Goal: Task Accomplishment & Management: Manage account settings

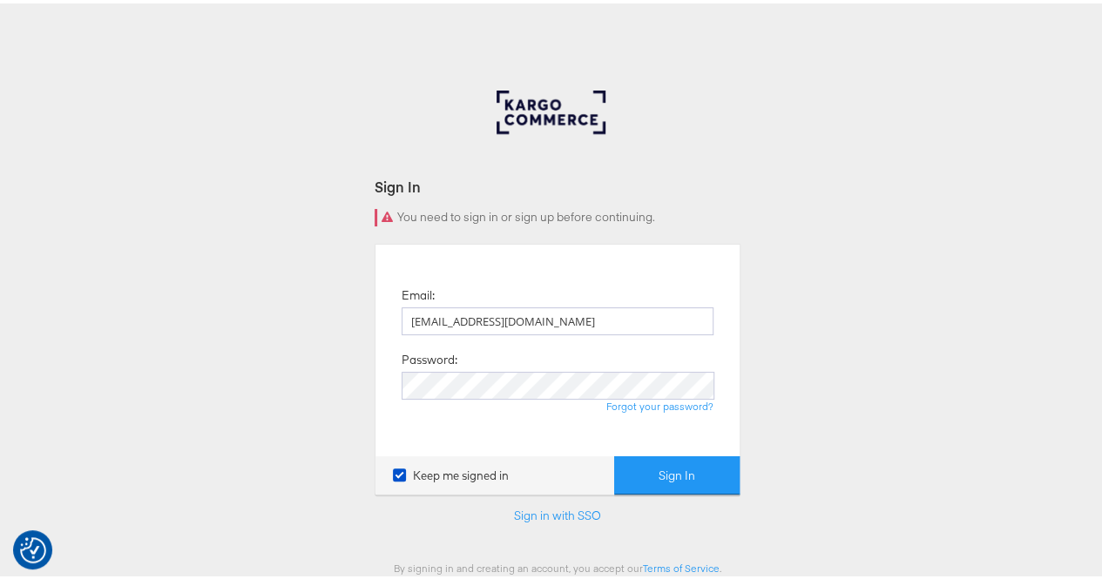
type input "[EMAIL_ADDRESS][DOMAIN_NAME]"
click at [682, 464] on button "Sign In" at bounding box center [676, 472] width 125 height 39
click at [614, 453] on button "Sign In" at bounding box center [676, 472] width 125 height 39
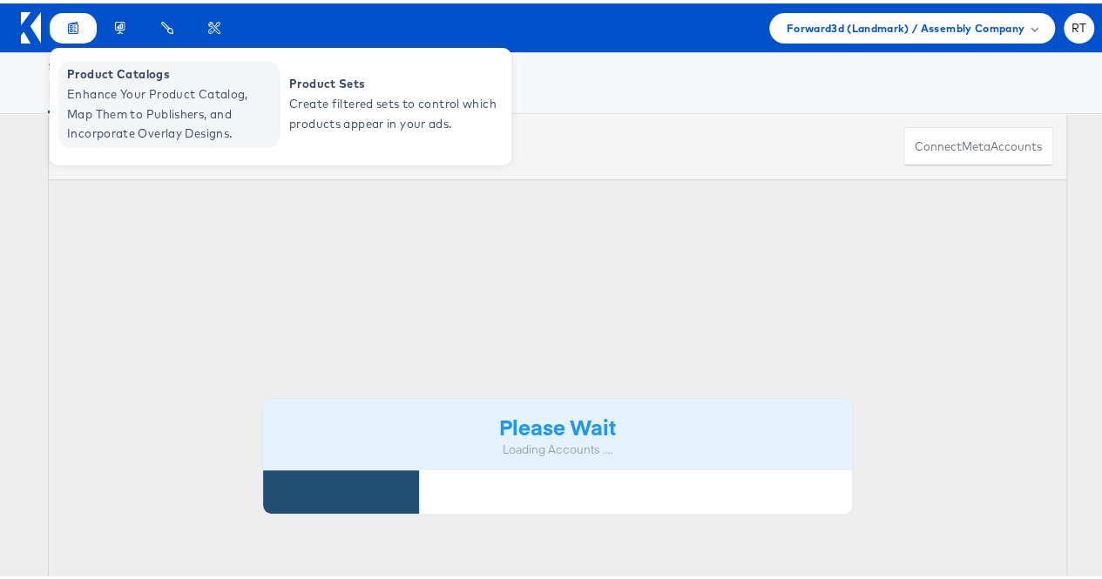
click at [102, 88] on span "Enhance Your Product Catalog, Map Them to Publishers, and Incorporate Overlay D…" at bounding box center [171, 110] width 209 height 59
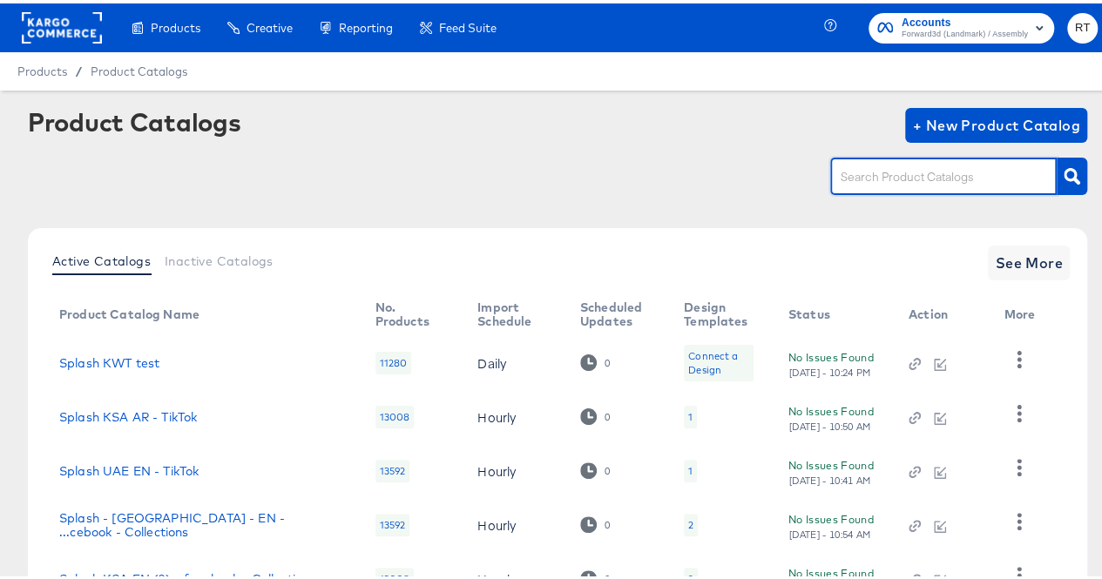
click at [904, 164] on input "text" at bounding box center [930, 174] width 186 height 20
type input "kwt"
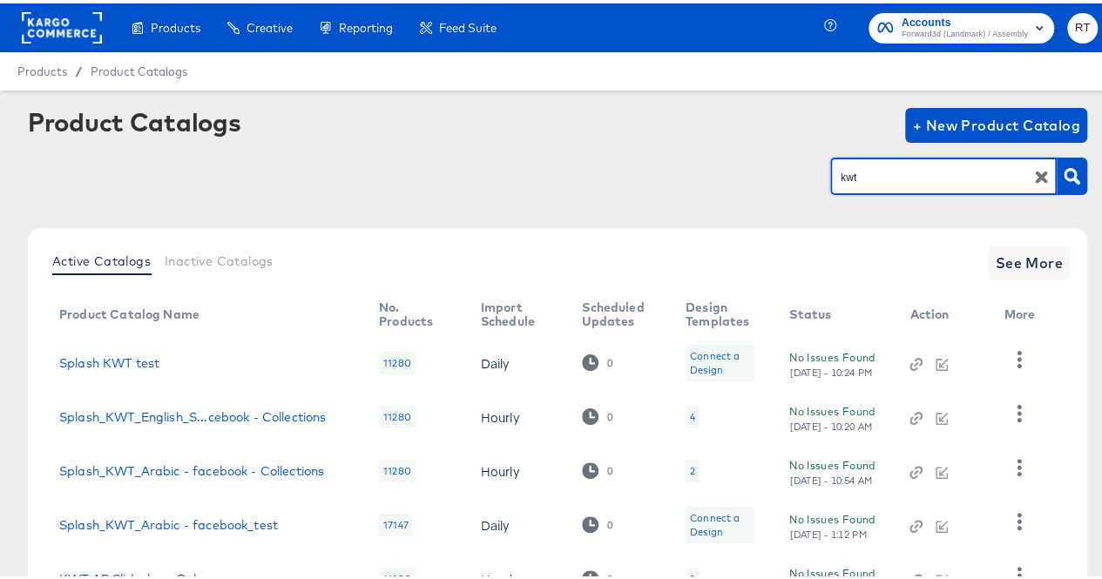
scroll to position [138, 0]
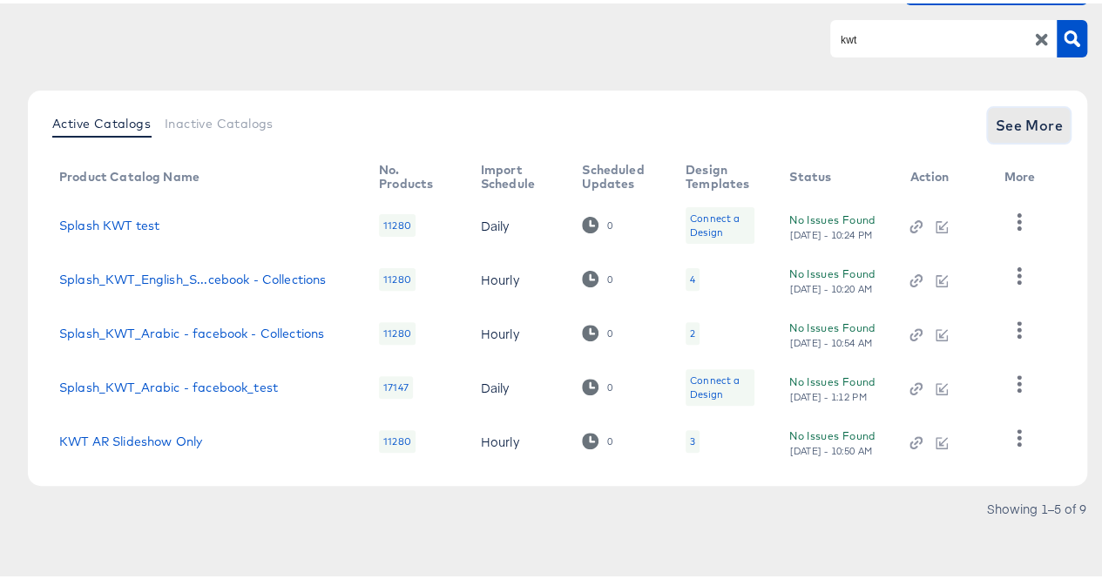
click at [1016, 123] on span "See More" at bounding box center [1029, 122] width 68 height 24
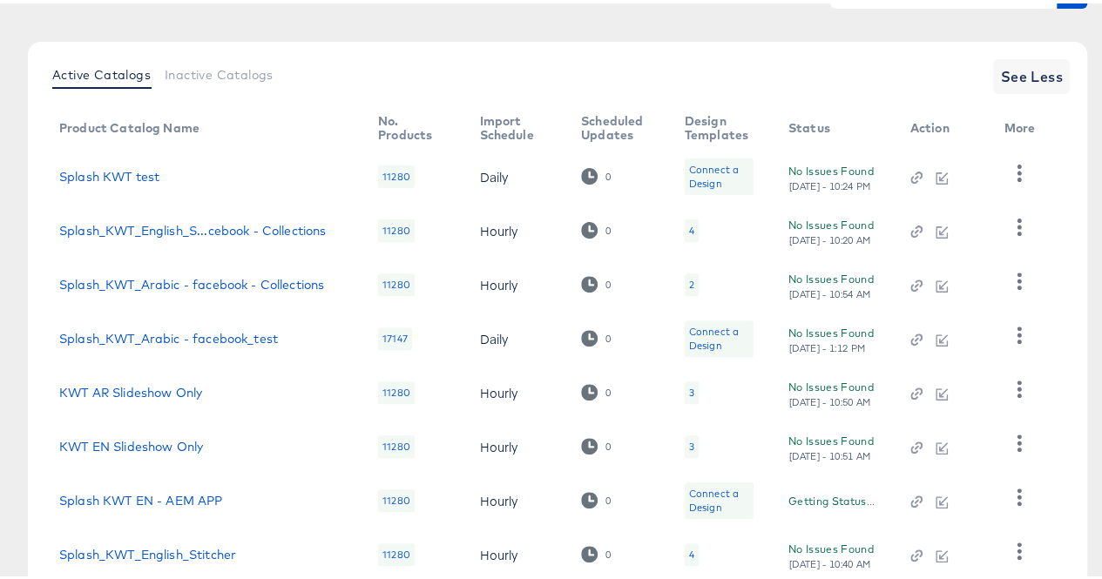
scroll to position [354, 0]
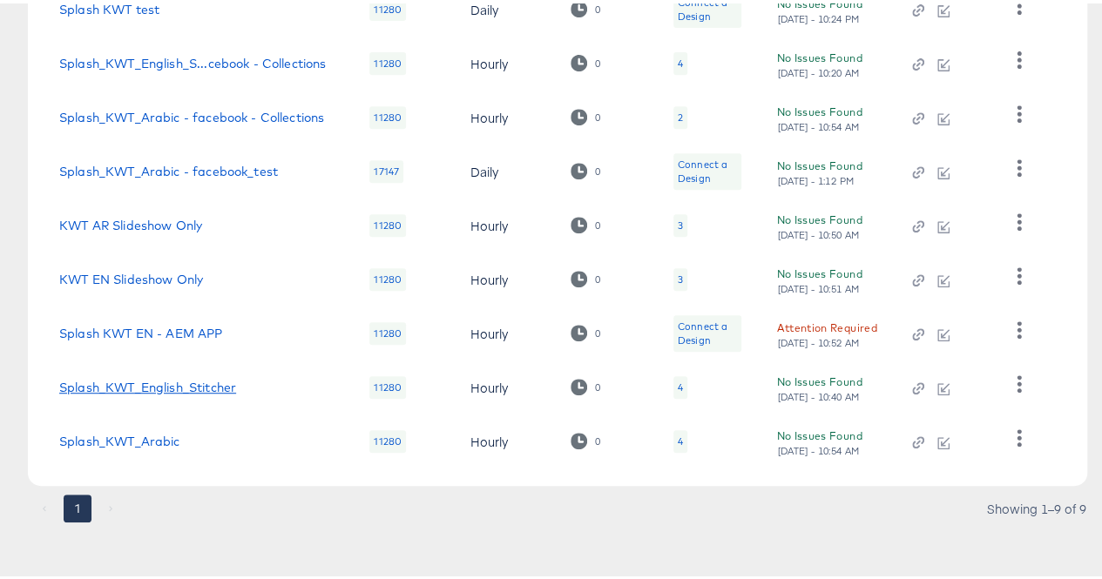
click at [150, 384] on link "Splash_KWT_English_Stitcher" at bounding box center [147, 384] width 177 height 14
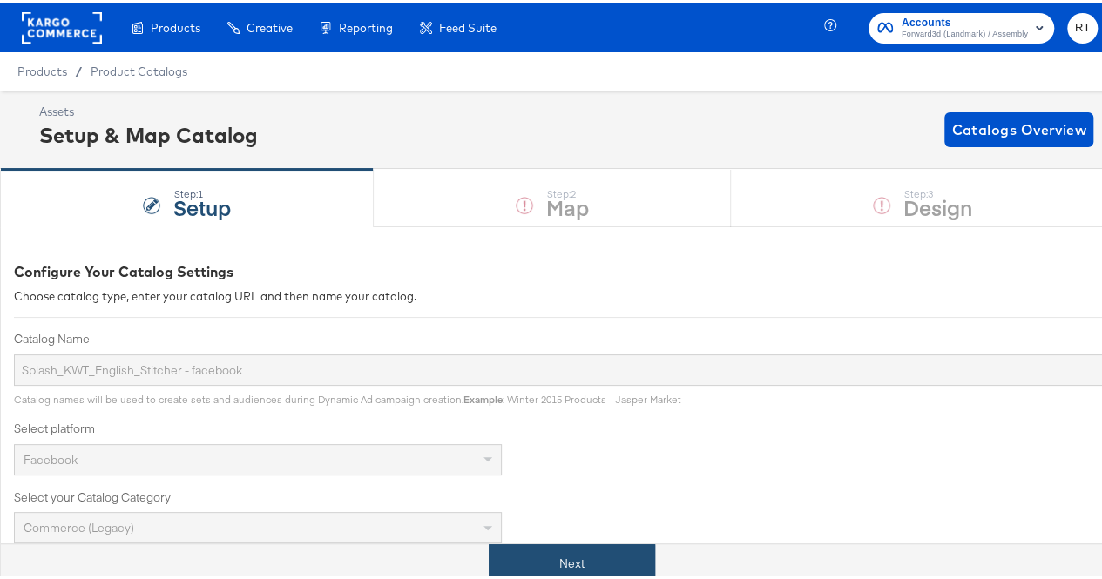
click at [560, 548] on button "Next" at bounding box center [572, 560] width 166 height 39
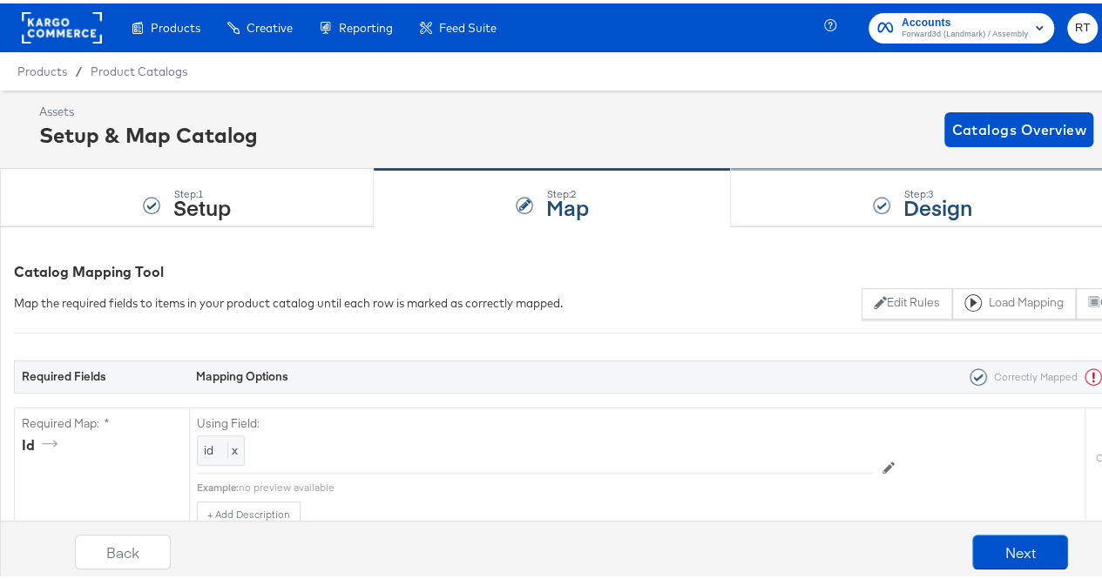
click at [809, 193] on div "Step: 3 Design" at bounding box center [923, 195] width 384 height 58
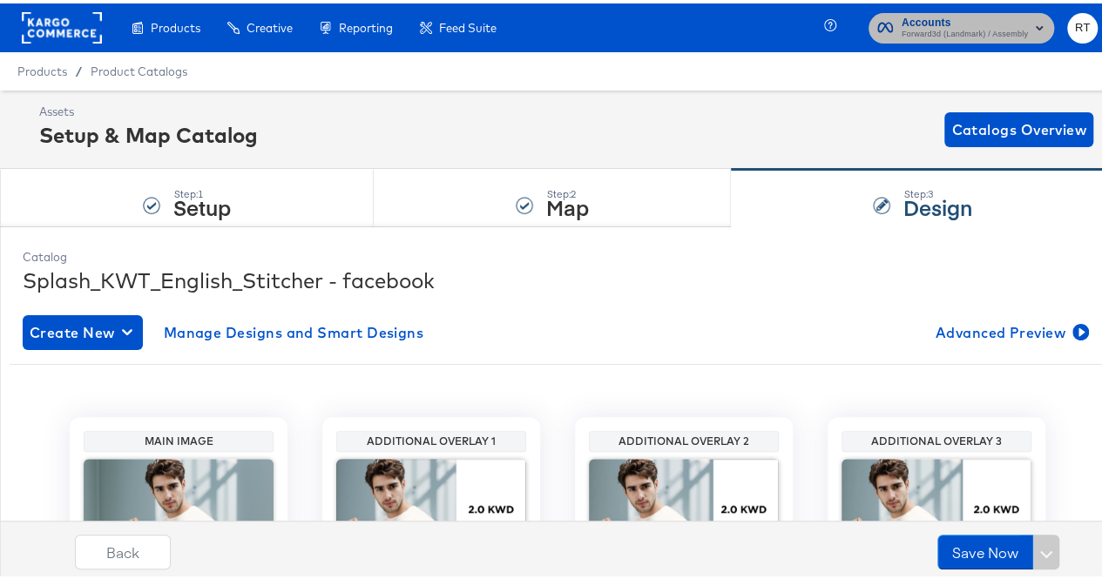
click at [966, 16] on span "Accounts" at bounding box center [965, 19] width 126 height 18
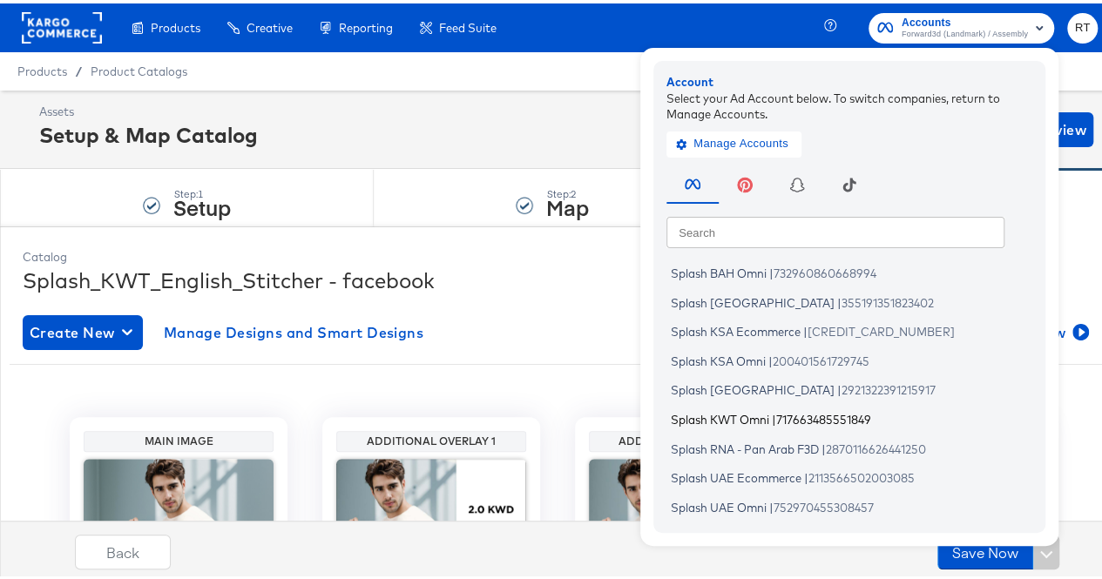
click at [728, 419] on span "Splash KWT Omni" at bounding box center [720, 416] width 98 height 14
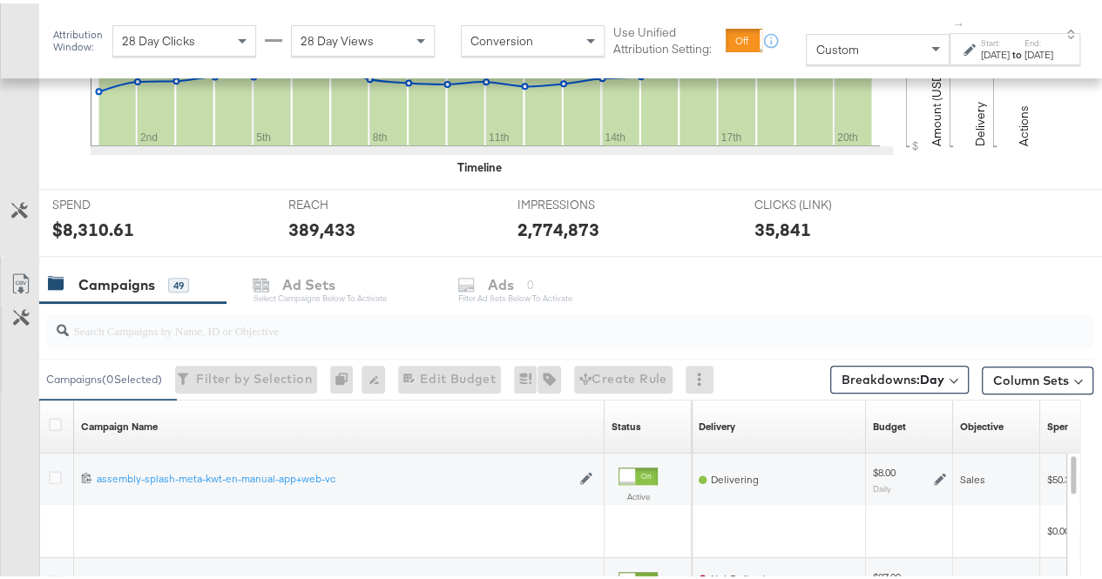
scroll to position [701, 0]
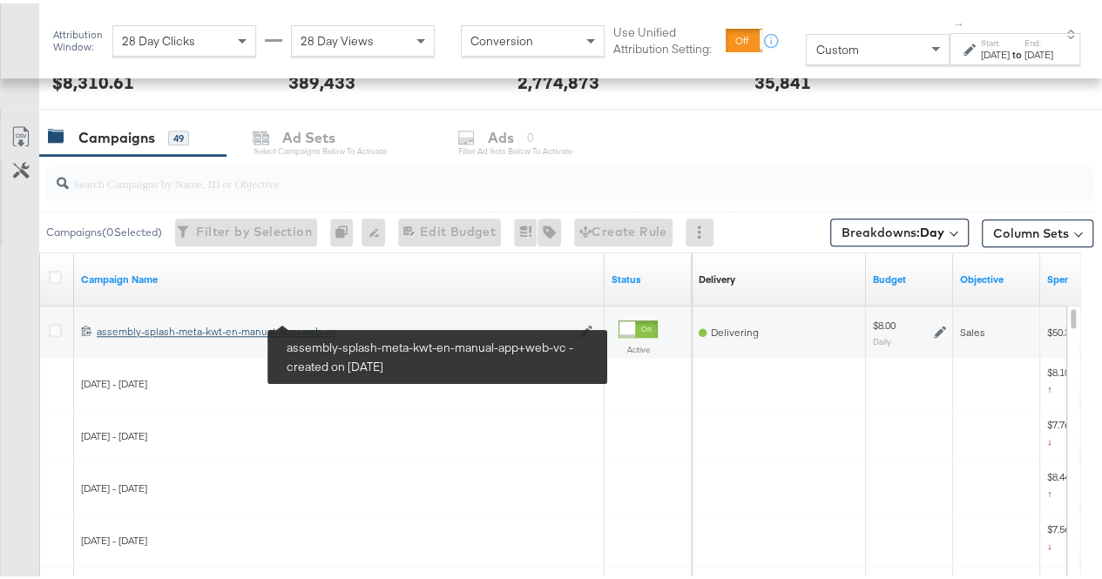
click at [252, 332] on div "assembly-splash-meta-kwt-en-manual-app+web-vc assembly-splash-meta-kwt-en-manua…" at bounding box center [334, 329] width 474 height 14
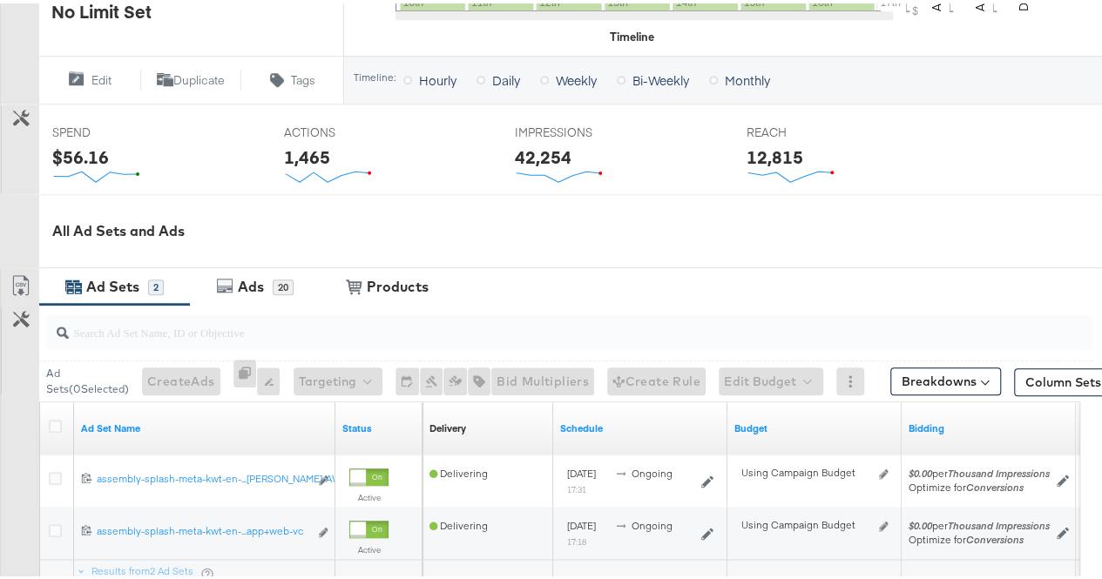
scroll to position [789, 0]
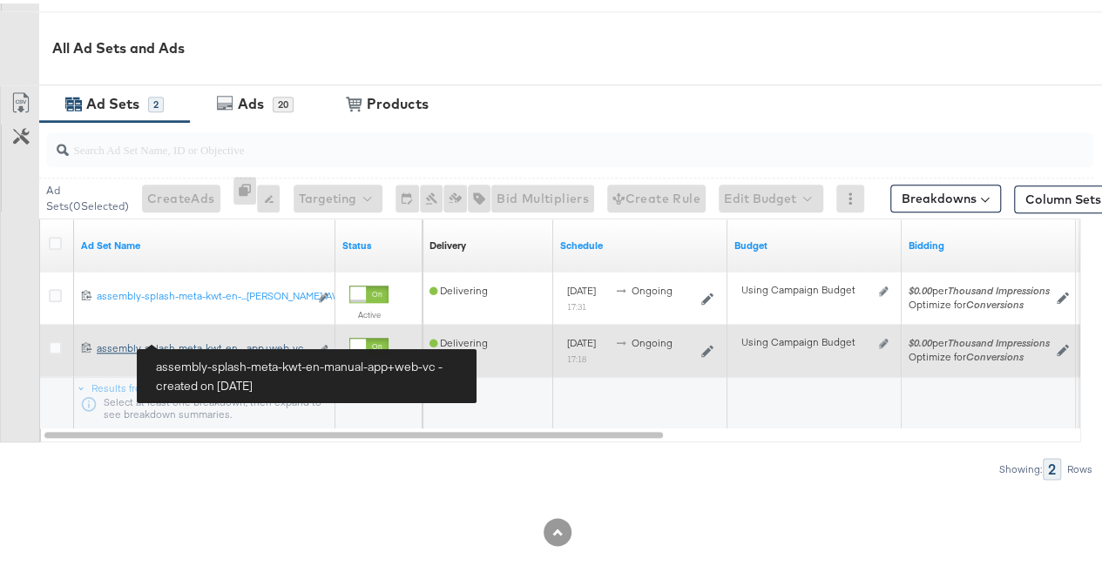
click at [205, 341] on div "assembly-splash-meta-kwt-en-manual-app+web-vc assembly-splash-meta-kwt-en-...ap…" at bounding box center [203, 345] width 212 height 14
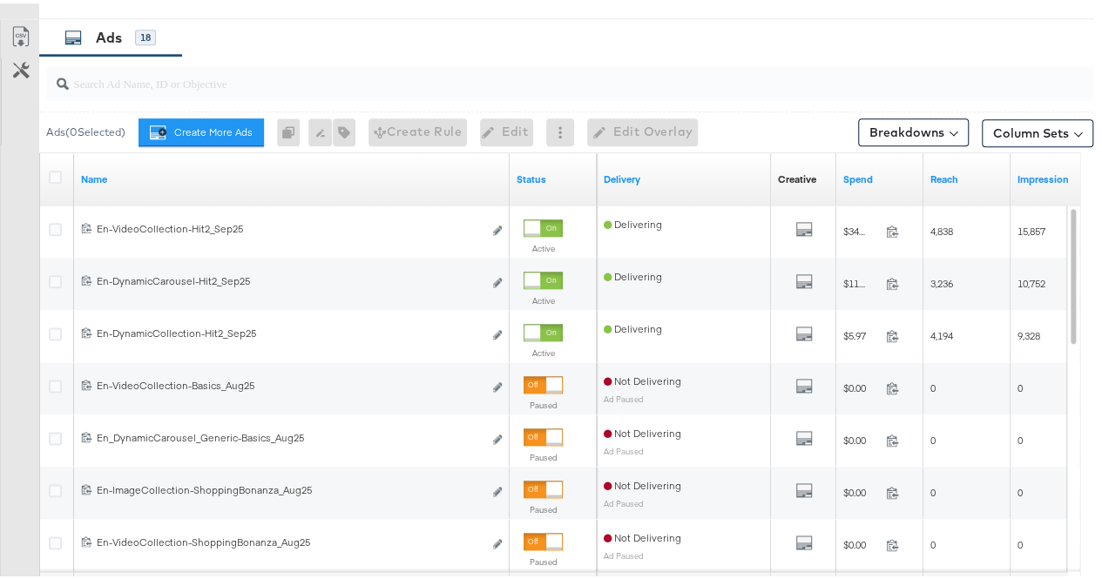
scroll to position [938, 0]
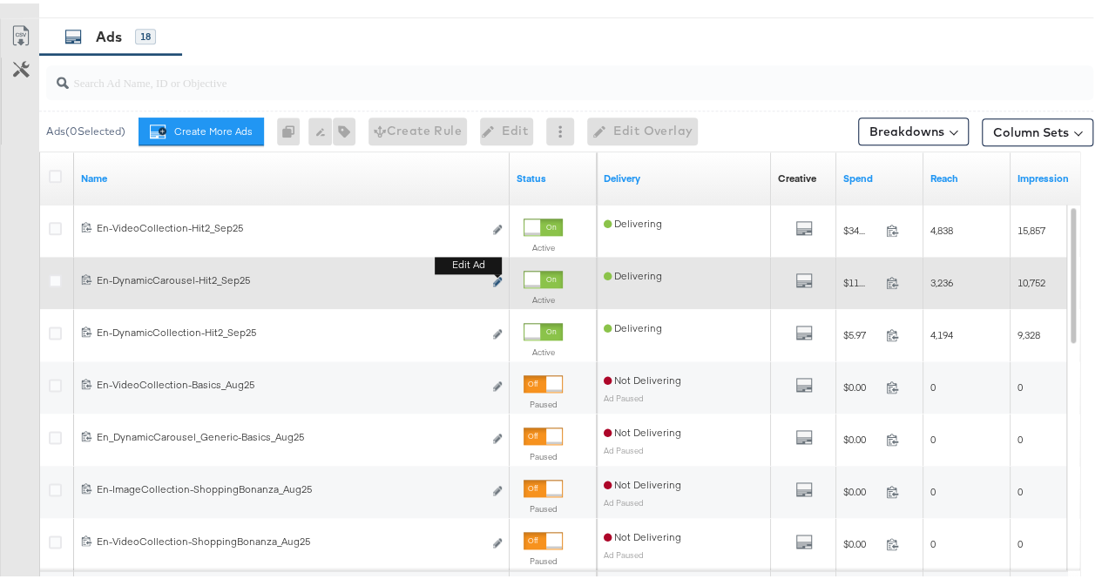
click at [494, 276] on icon "link" at bounding box center [497, 279] width 9 height 10
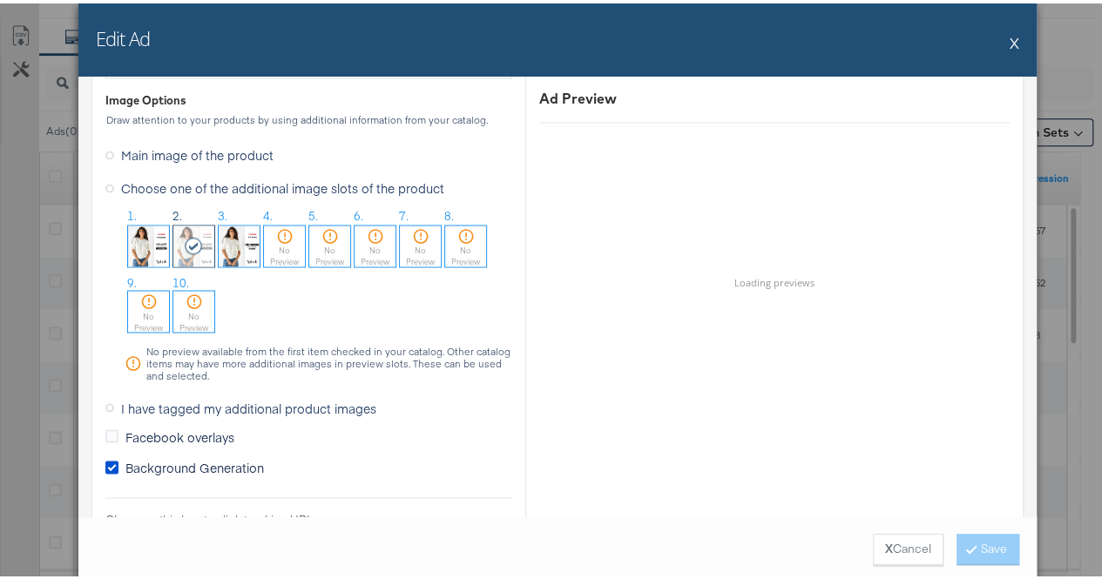
scroll to position [1471, 0]
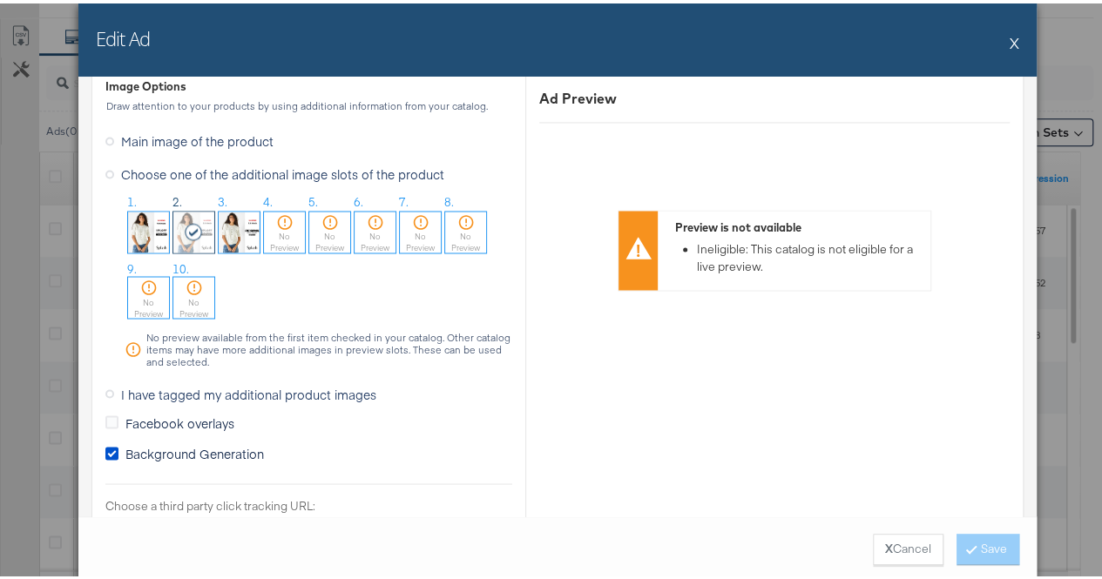
click at [143, 228] on img at bounding box center [148, 228] width 41 height 41
click at [969, 545] on button "Save" at bounding box center [988, 546] width 63 height 31
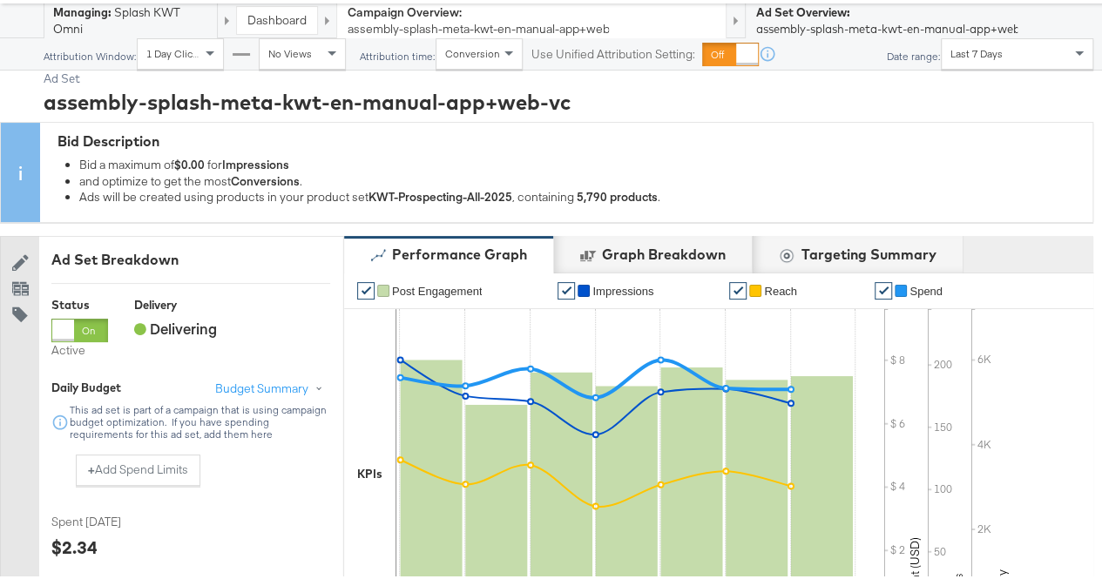
scroll to position [0, 0]
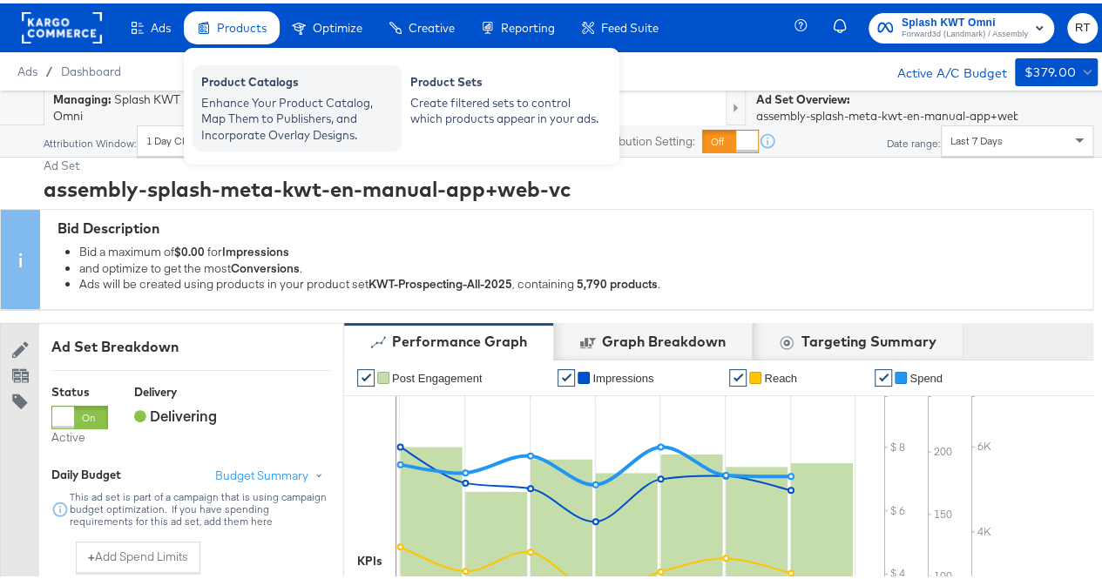
click at [256, 90] on div "Product Catalogs" at bounding box center [297, 81] width 192 height 21
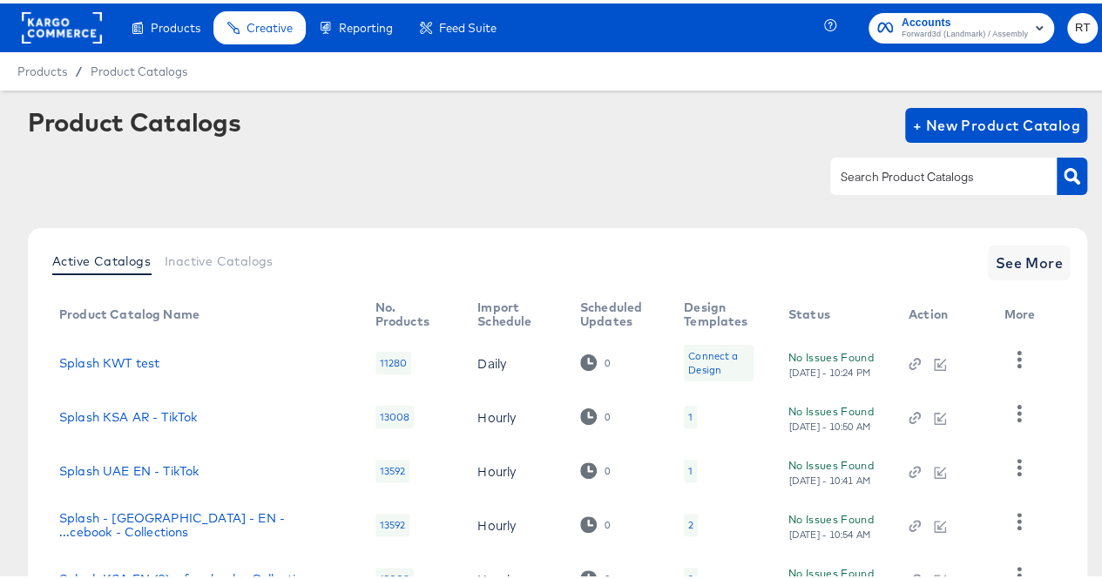
click at [867, 178] on input "text" at bounding box center [930, 174] width 186 height 20
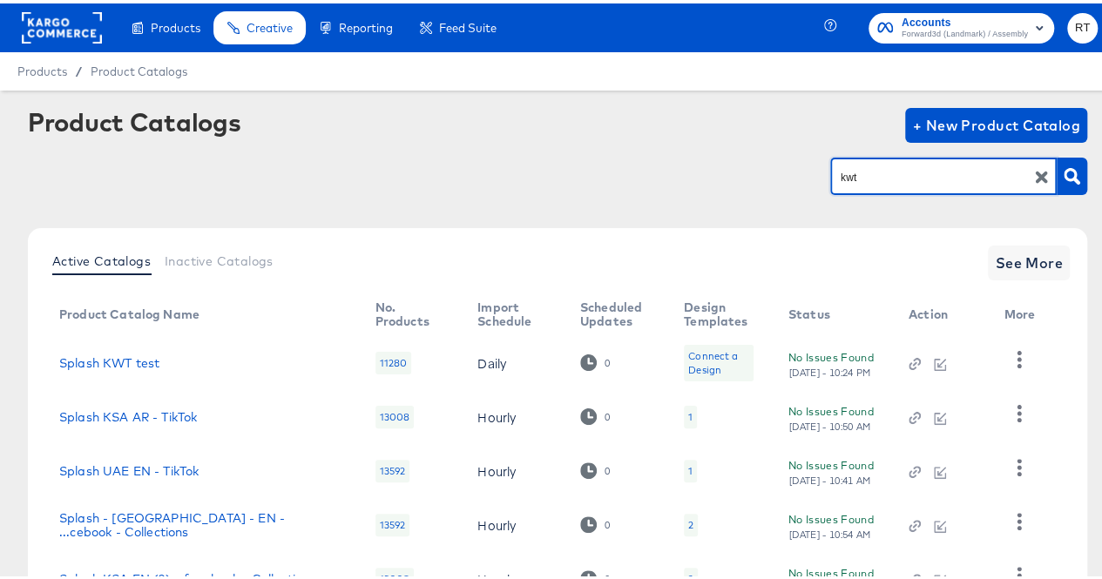
type input "kwt"
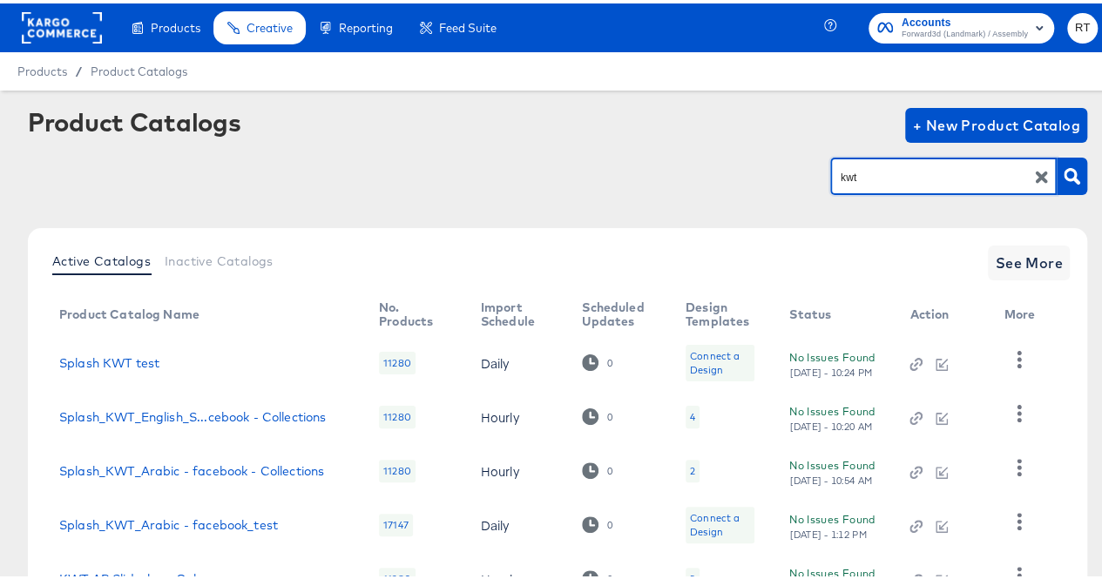
scroll to position [138, 0]
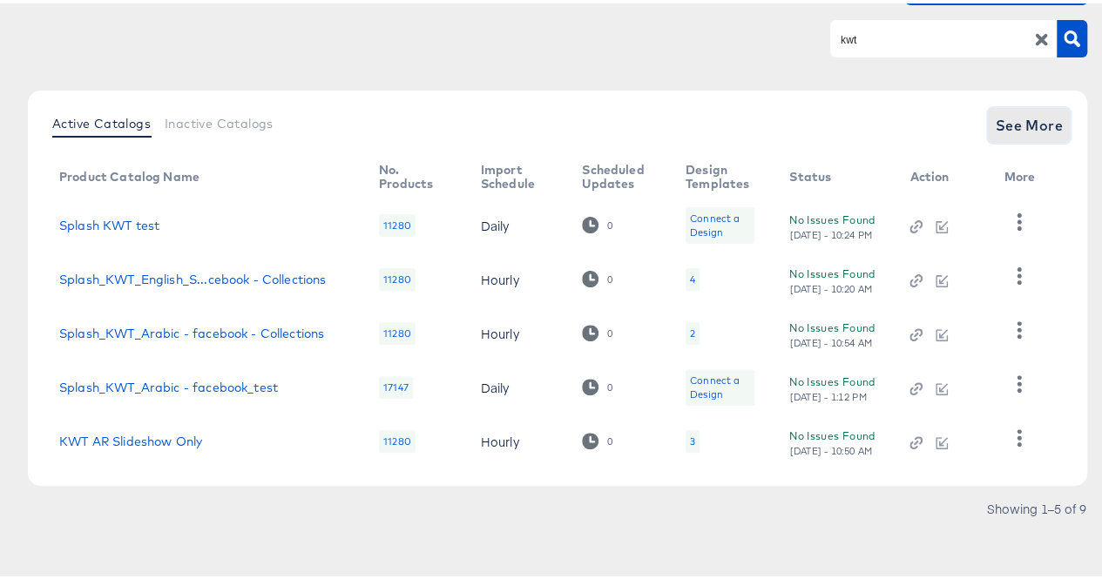
click at [1026, 133] on span "See More" at bounding box center [1029, 122] width 68 height 24
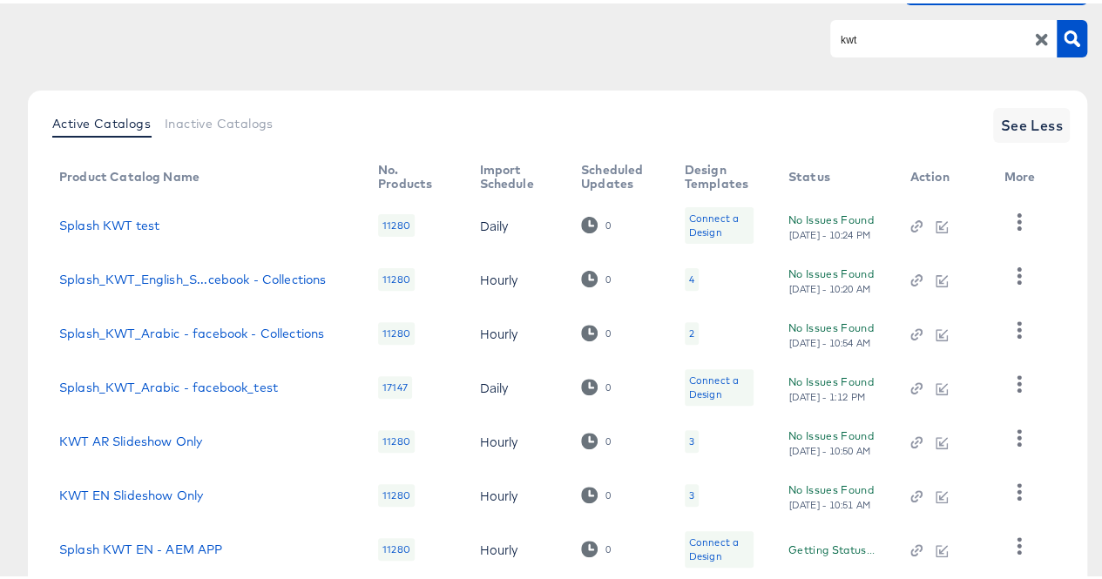
scroll to position [354, 0]
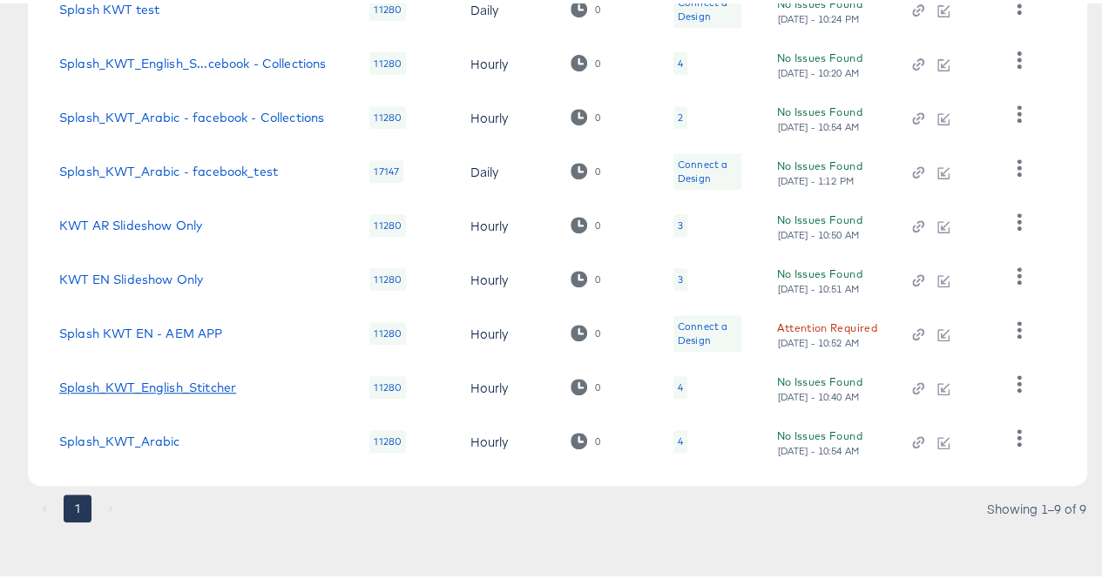
click at [120, 389] on link "Splash_KWT_English_Stitcher" at bounding box center [147, 384] width 177 height 14
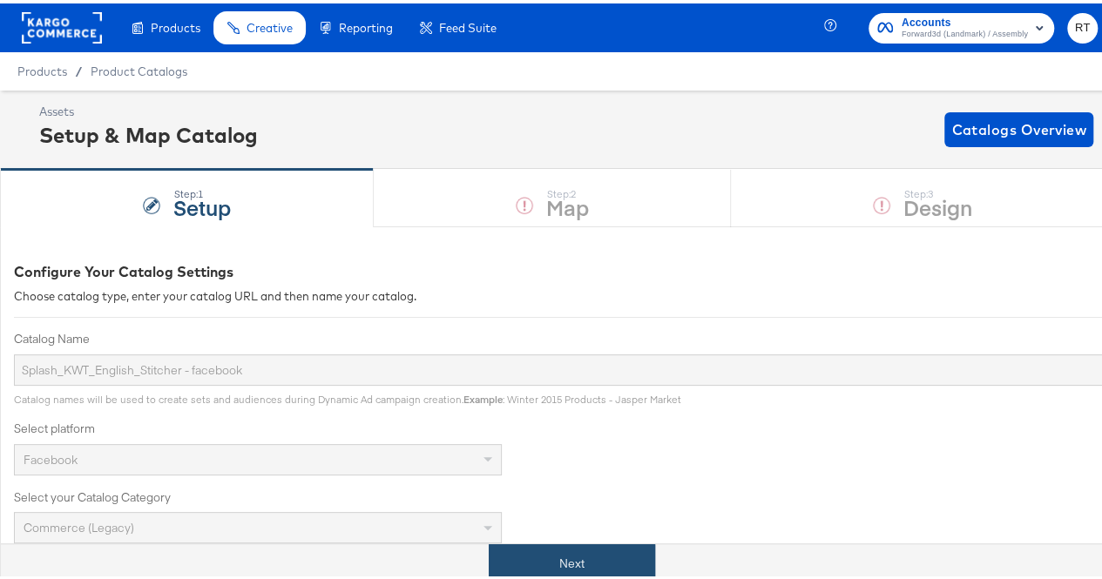
click at [528, 576] on button "Next" at bounding box center [572, 560] width 166 height 39
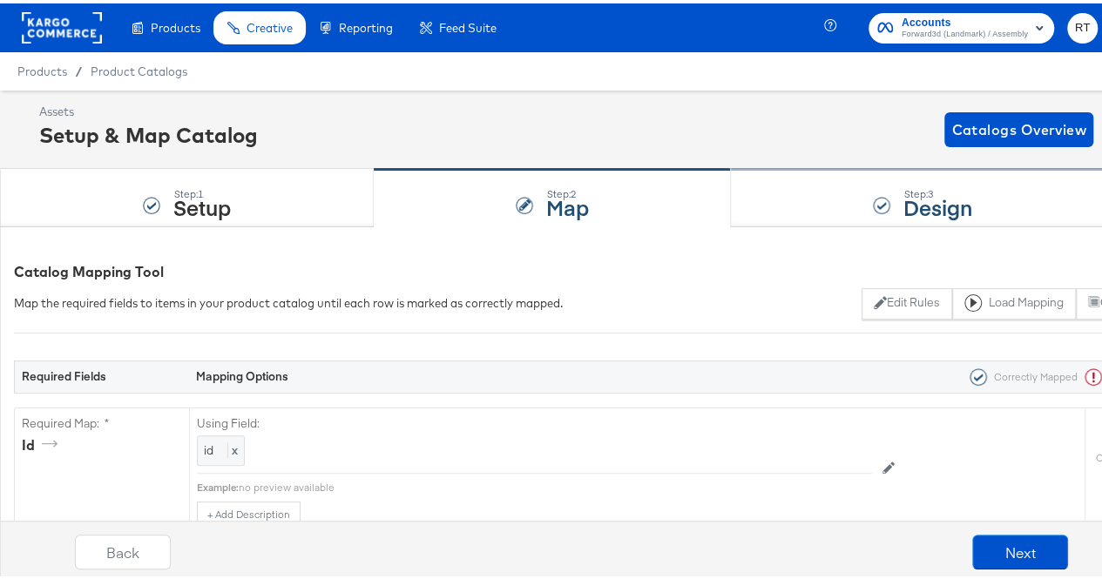
click at [810, 166] on div "Step: 3 Design" at bounding box center [923, 195] width 384 height 58
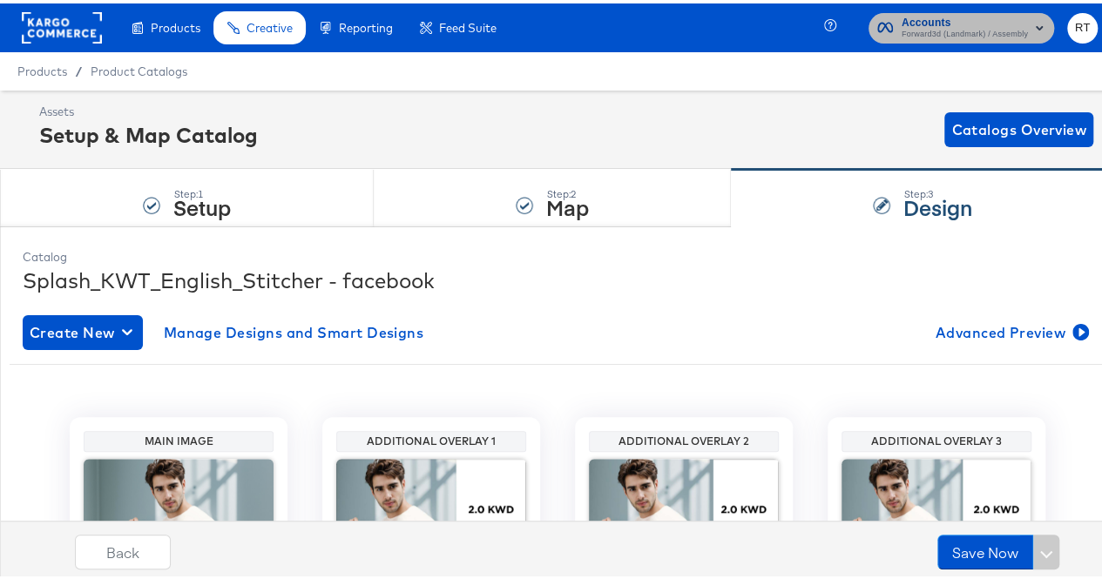
click at [956, 25] on span "Forward3d (Landmark) / Assembly" at bounding box center [965, 31] width 126 height 14
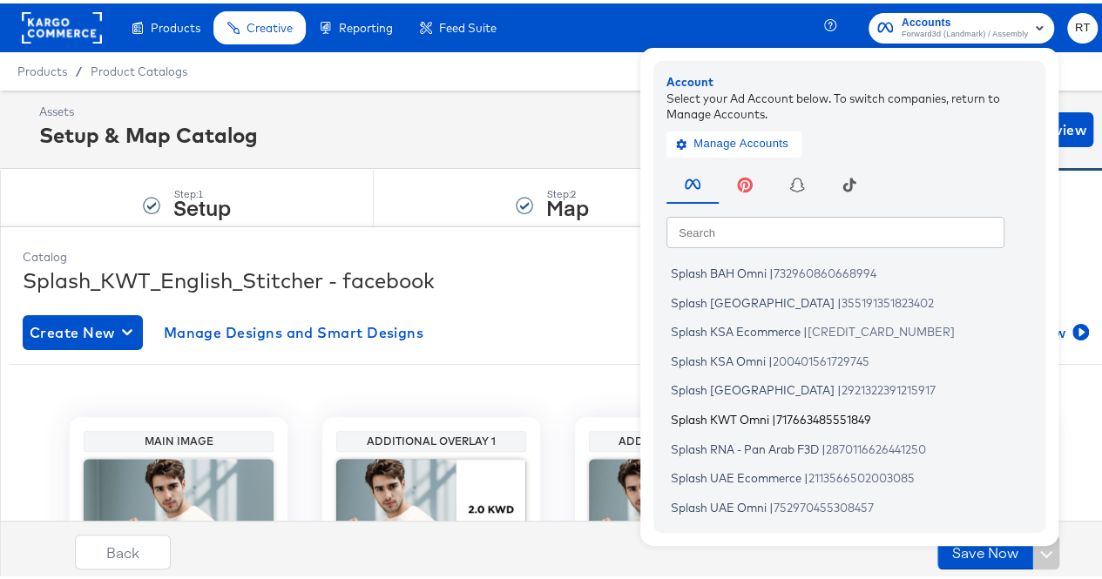
click at [731, 418] on span "Splash KWT Omni" at bounding box center [720, 416] width 98 height 14
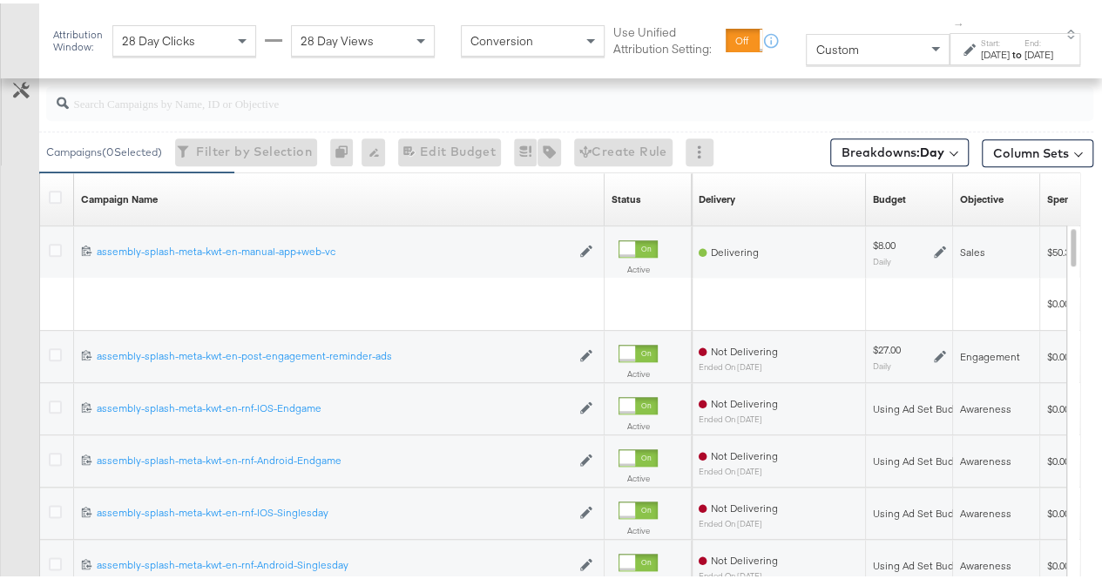
scroll to position [733, 0]
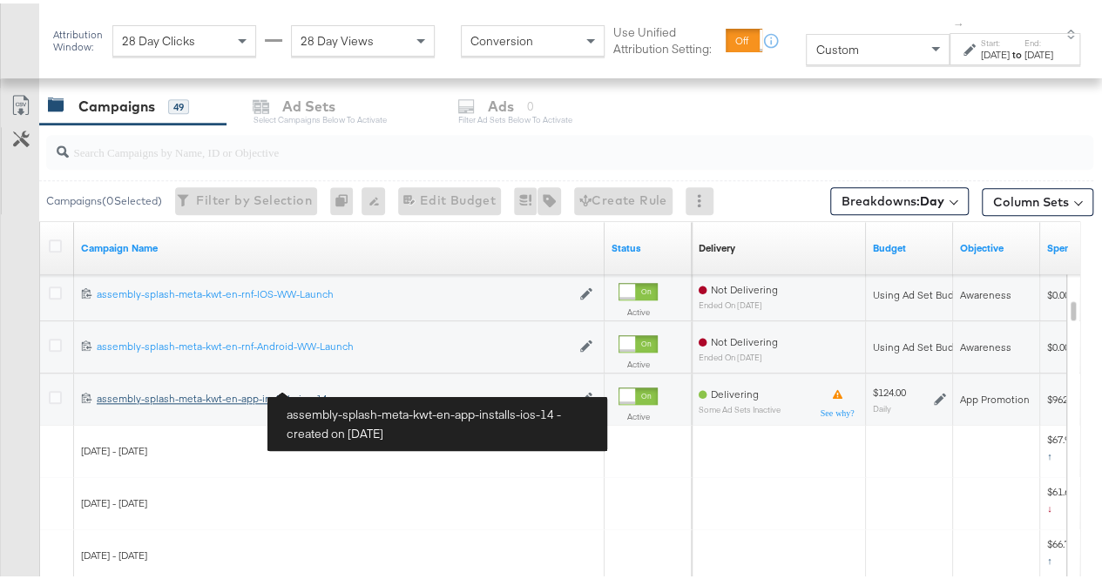
click at [279, 392] on div "assembly-splash-meta-kwt-en-app-installs-ios-14 assembly-splash-meta-kwt-en-app…" at bounding box center [334, 396] width 474 height 14
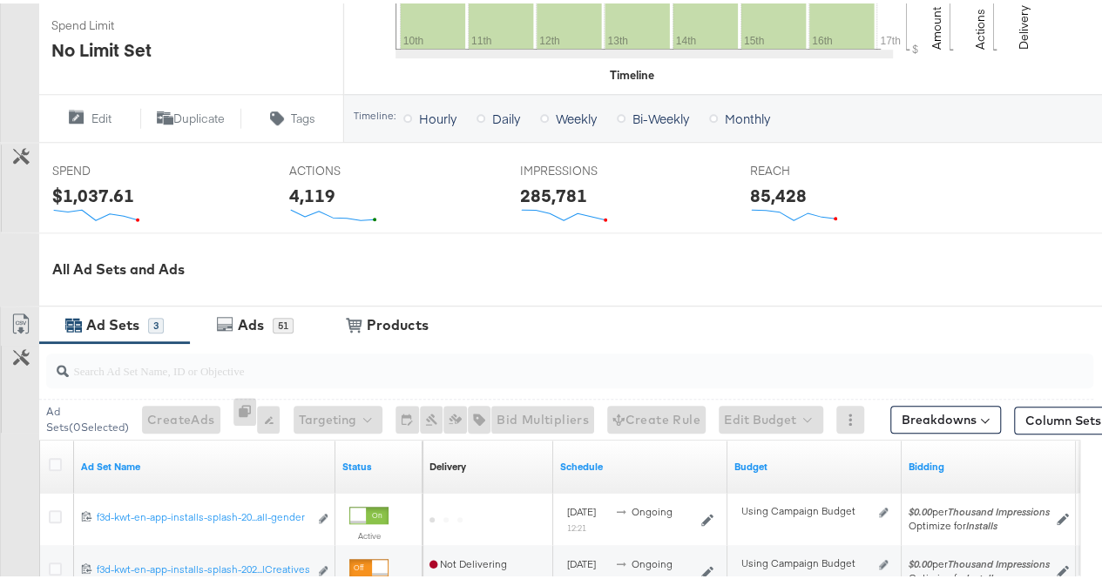
scroll to position [714, 0]
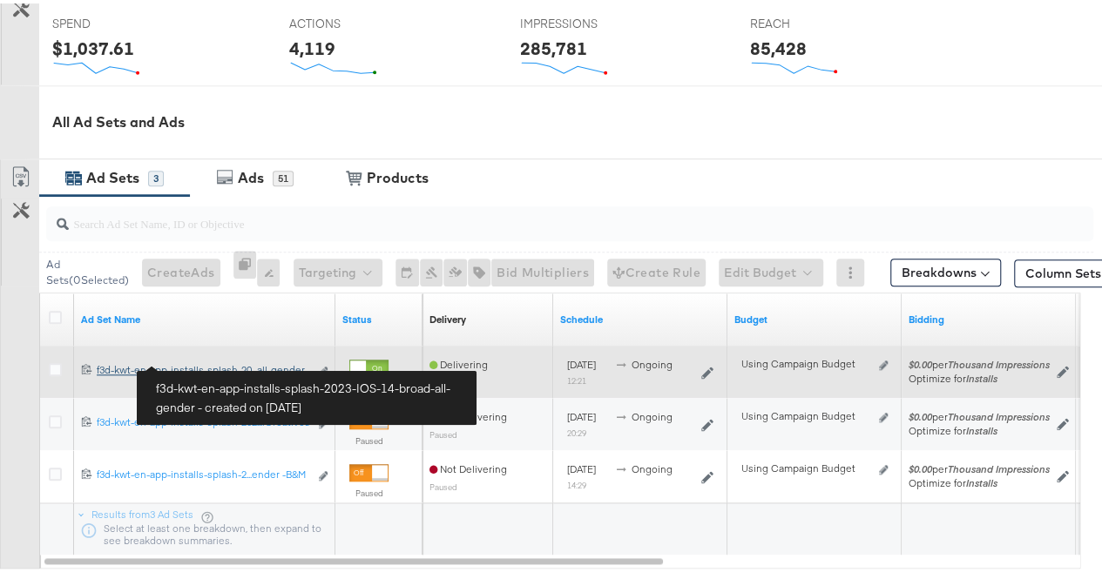
click at [243, 360] on div "f3d-kwt-en-app-installs-splash-2023-IOS-14-broad-all-gender f3d-kwt-en-app-inst…" at bounding box center [203, 367] width 212 height 14
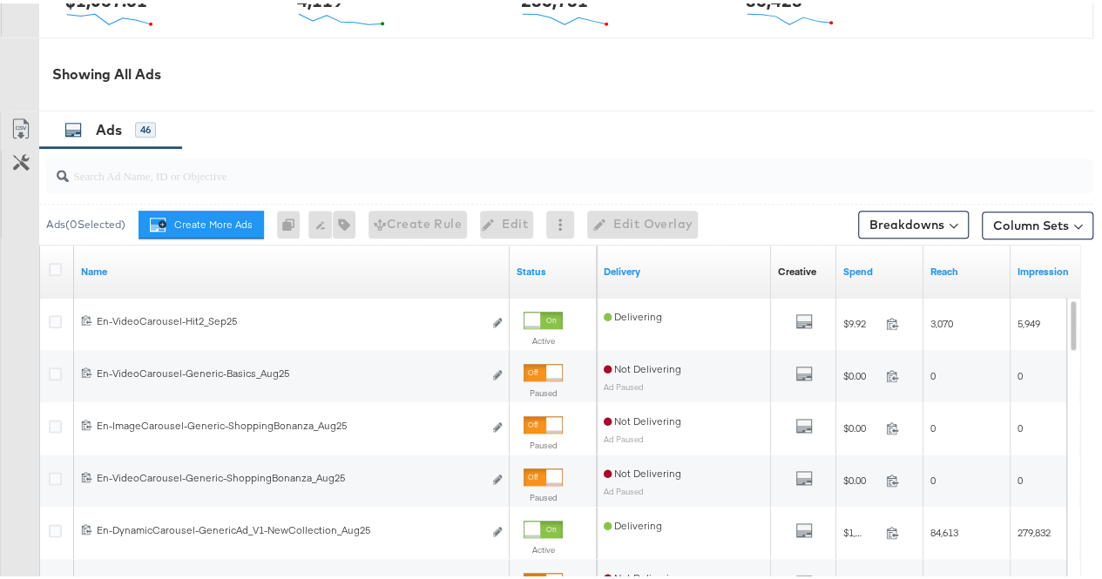
scroll to position [882, 0]
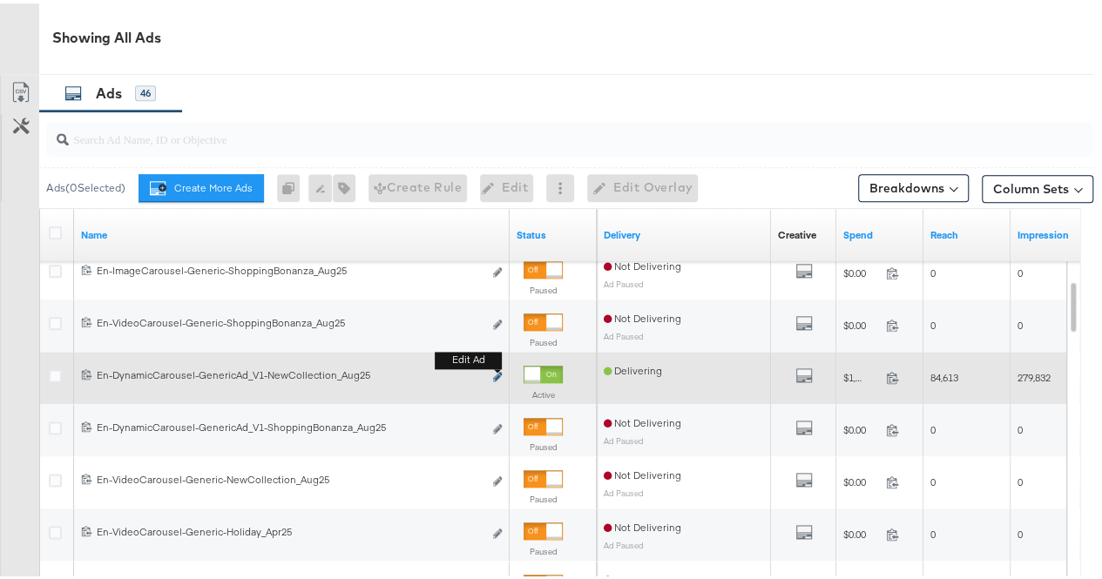
click at [493, 371] on icon "link" at bounding box center [497, 374] width 9 height 10
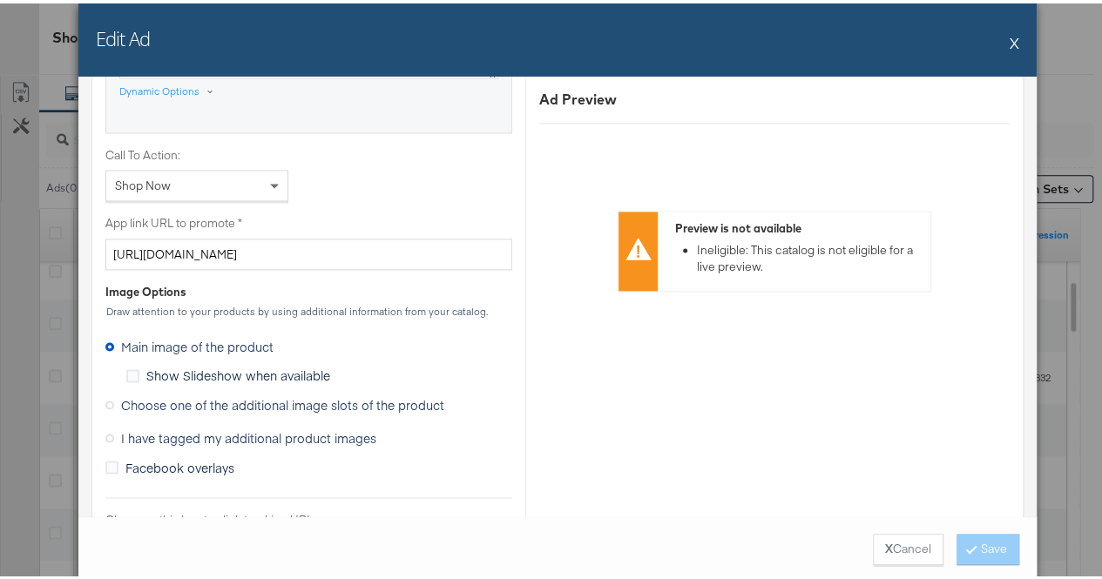
scroll to position [1307, 0]
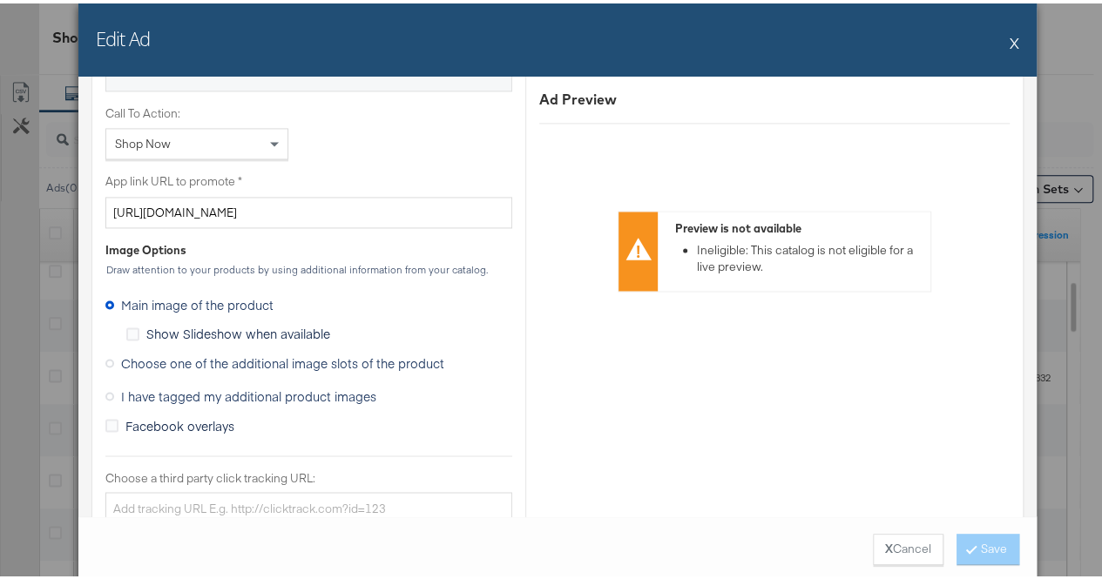
click at [121, 351] on span "Choose one of the additional image slots of the product" at bounding box center [282, 359] width 323 height 17
click at [0, 0] on input "Choose one of the additional image slots of the product" at bounding box center [0, 0] width 0 height 0
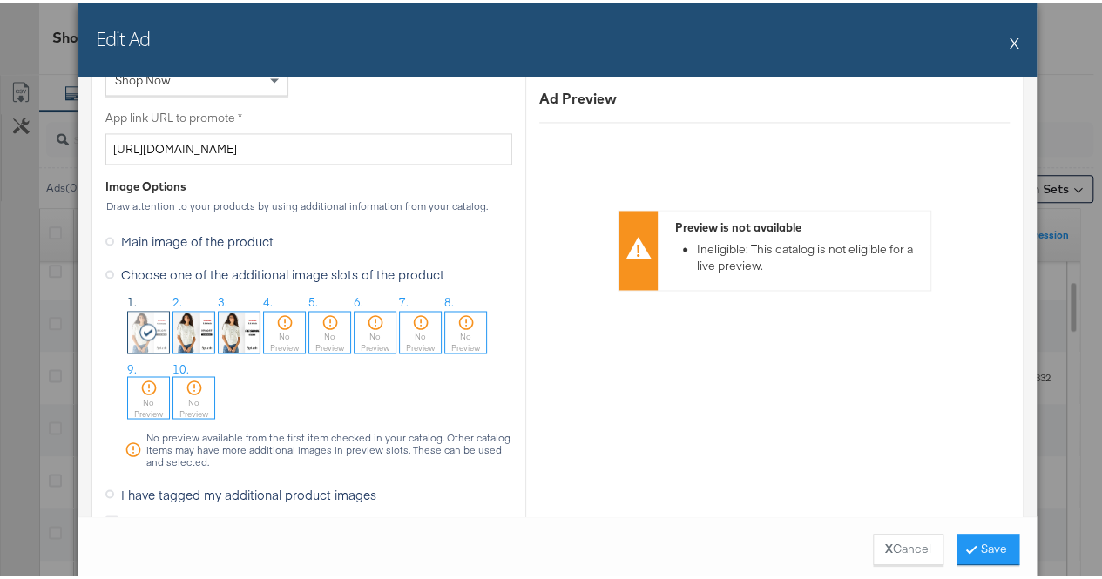
scroll to position [1376, 0]
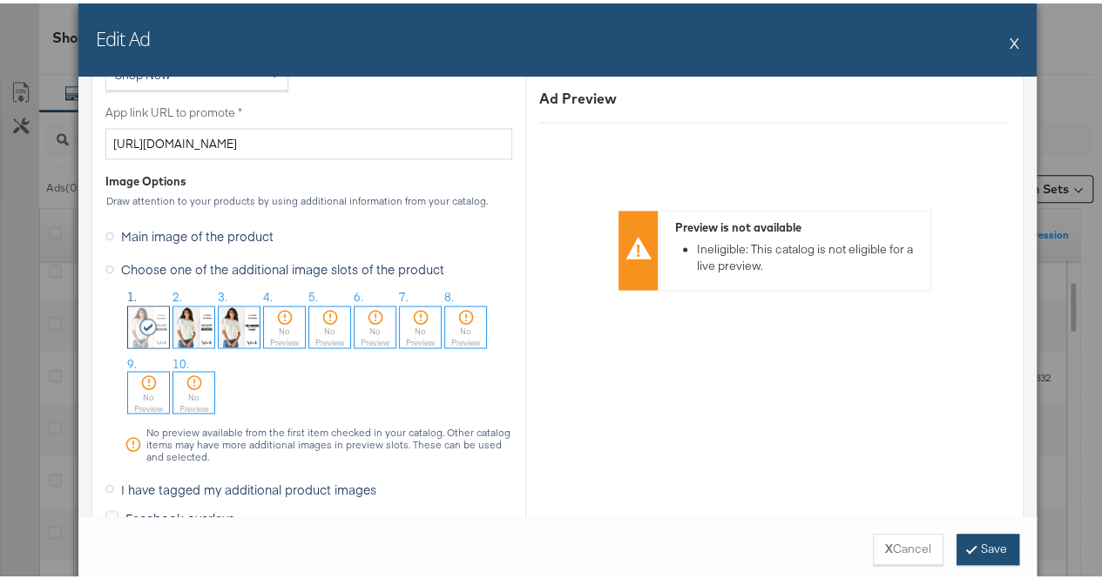
click at [982, 541] on button "Save" at bounding box center [988, 546] width 63 height 31
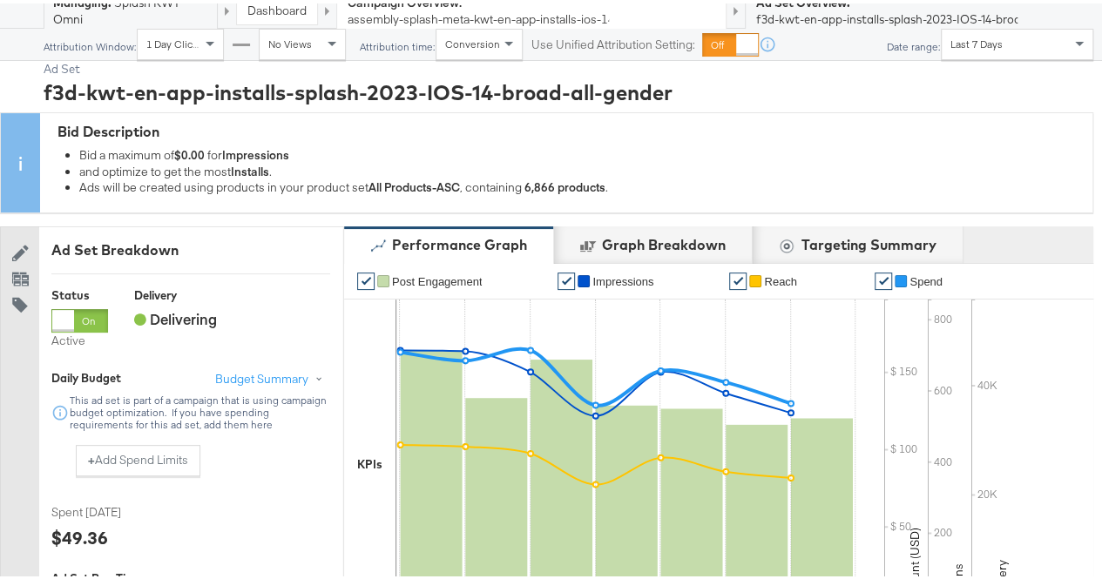
scroll to position [0, 0]
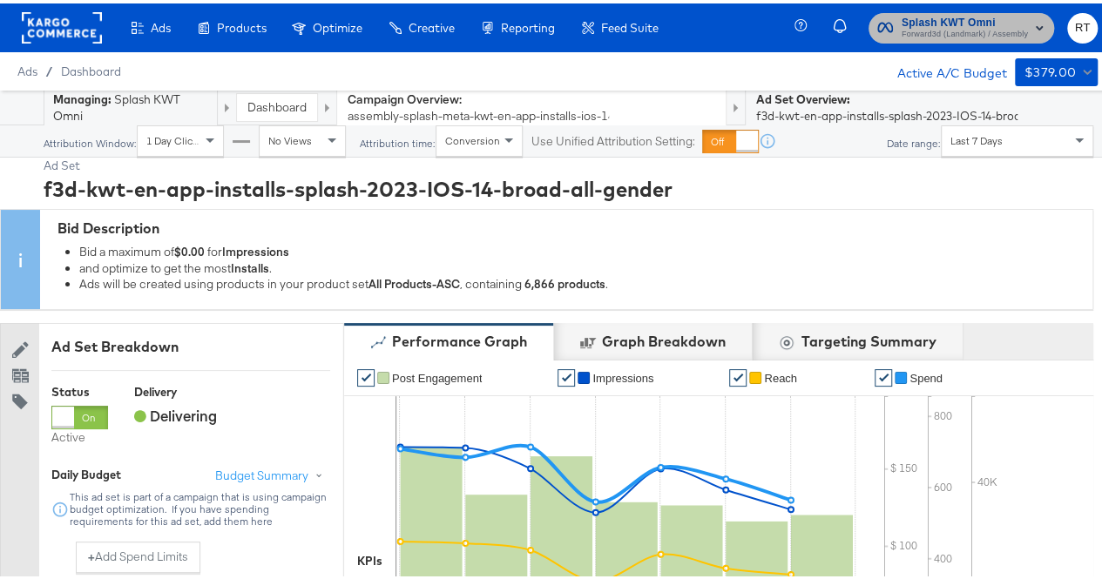
click at [950, 29] on span "Forward3d (Landmark) / Assembly" at bounding box center [965, 31] width 126 height 14
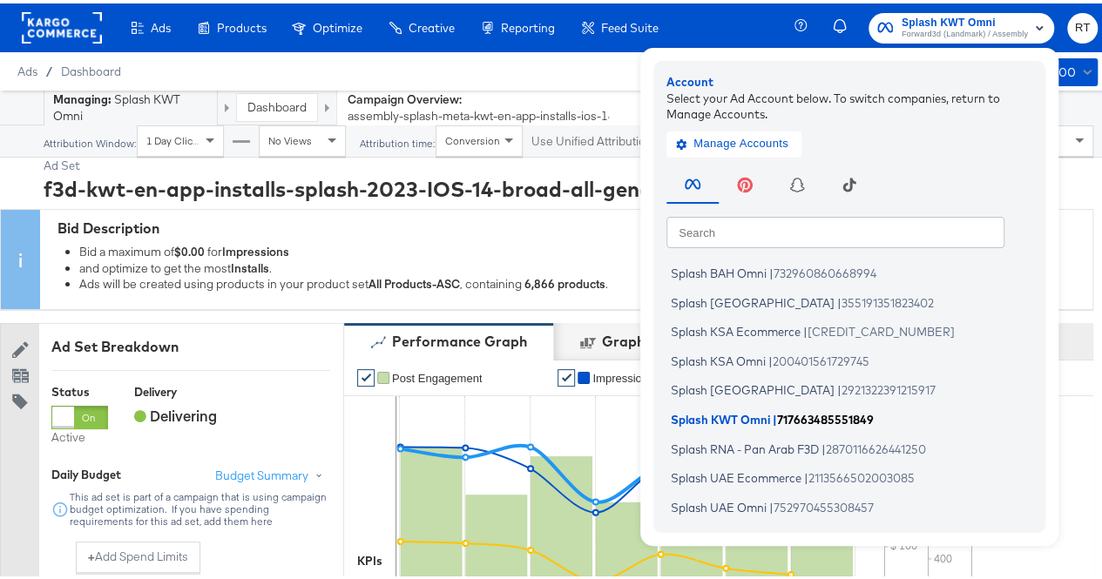
click at [754, 409] on span "Splash KWT Omni" at bounding box center [720, 416] width 99 height 14
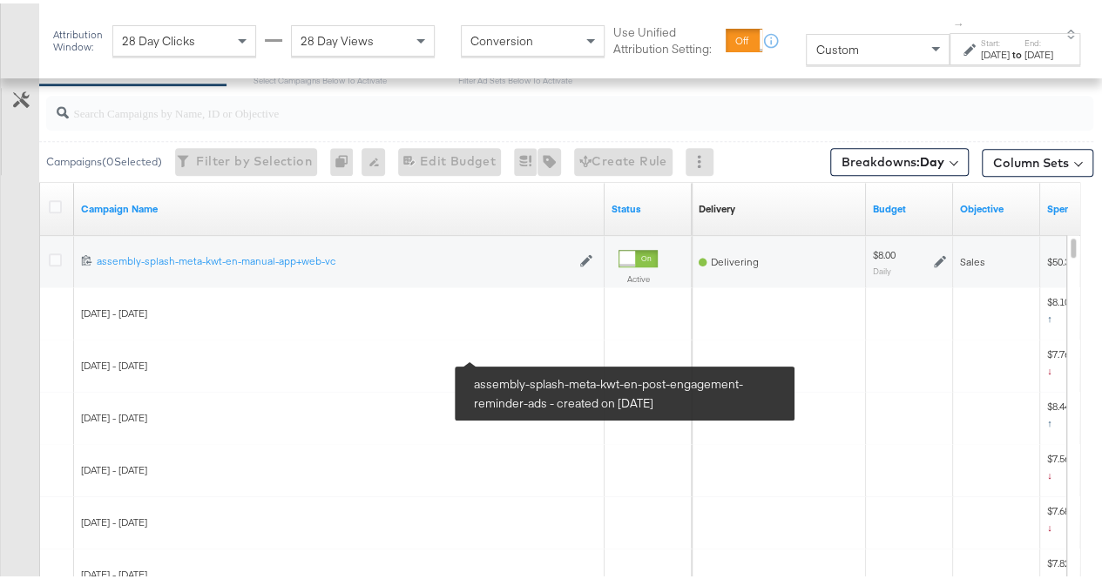
scroll to position [967, 0]
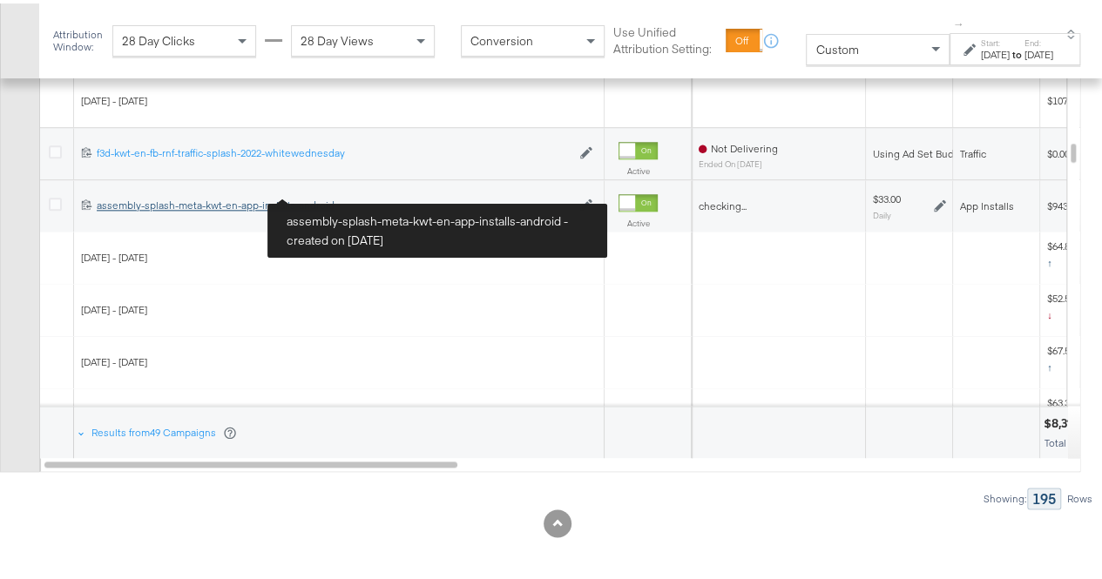
click at [273, 198] on div "assembly-splash-meta-kwt-en-app-installs-android assembly-splash-meta-kwt-en-ap…" at bounding box center [334, 202] width 474 height 14
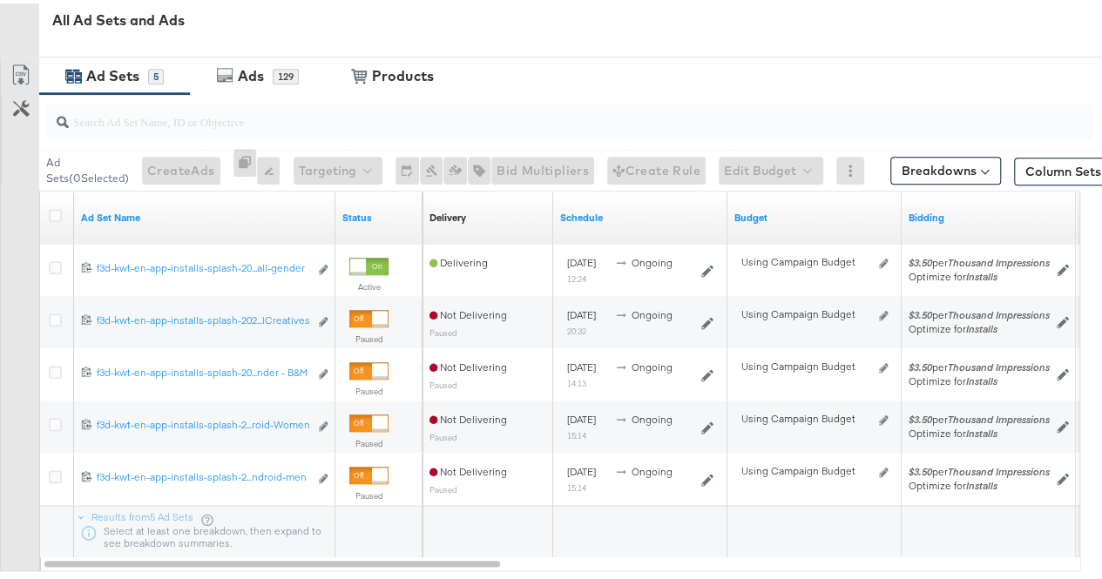
scroll to position [817, 0]
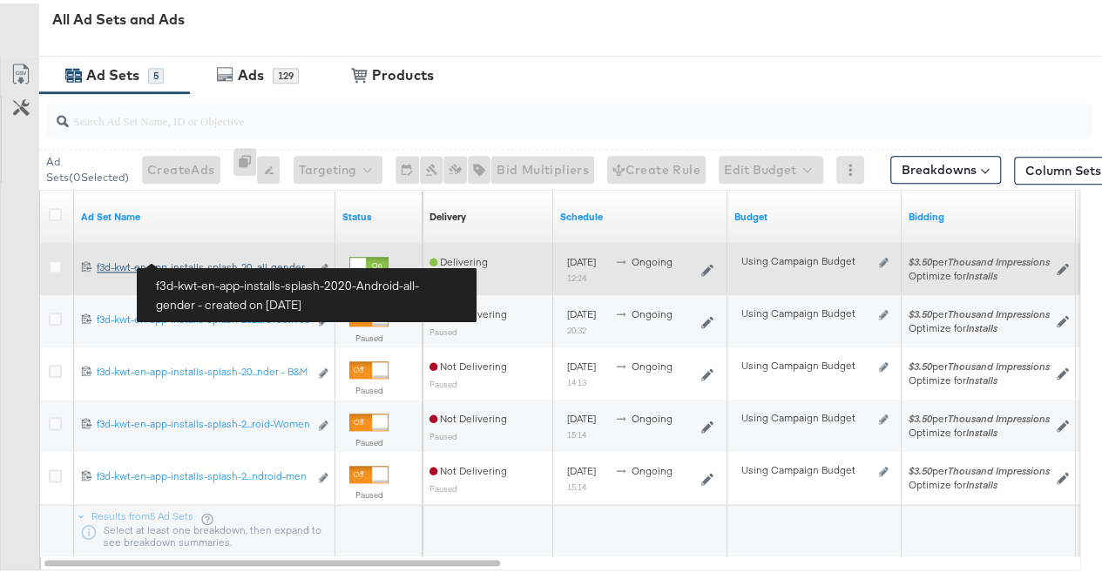
click at [156, 259] on div "f3d-kwt-en-app-installs-splash-2020-Android-all-gender f3d-kwt-en-app-installs-…" at bounding box center [203, 264] width 212 height 14
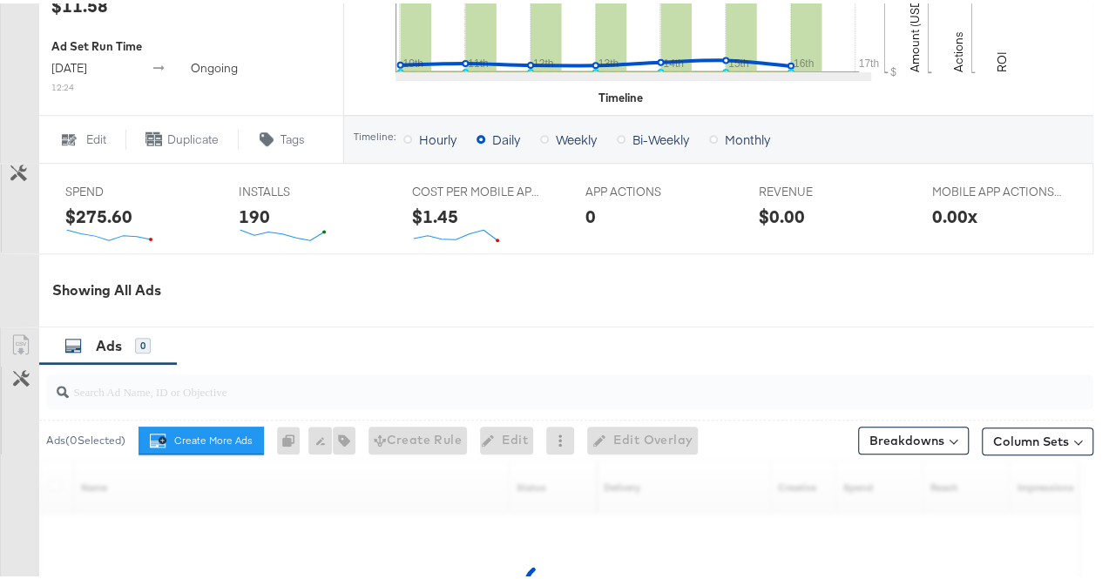
scroll to position [823, 0]
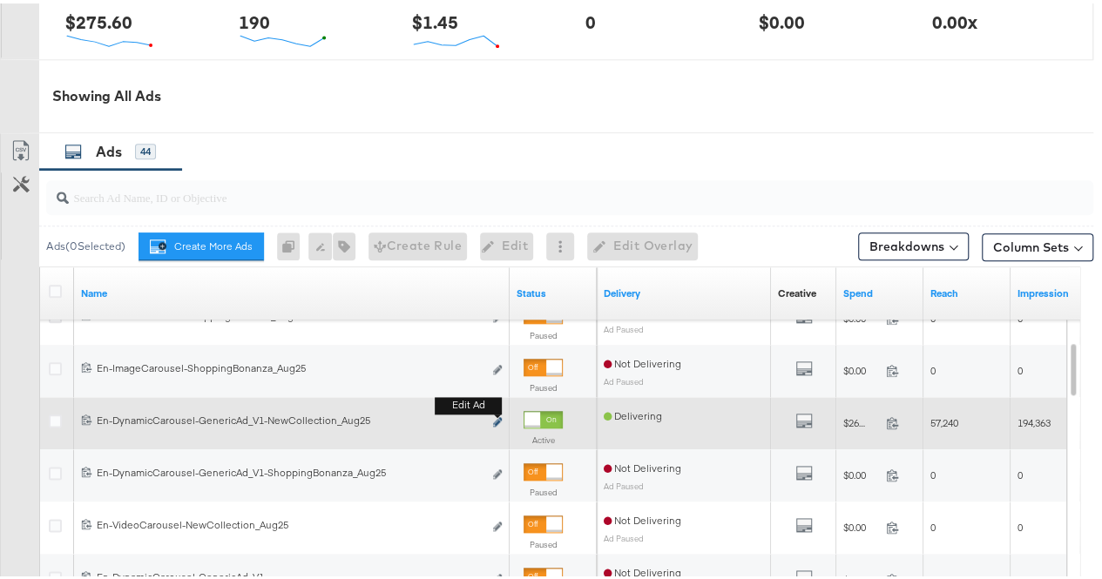
click at [494, 419] on icon "link" at bounding box center [497, 419] width 9 height 10
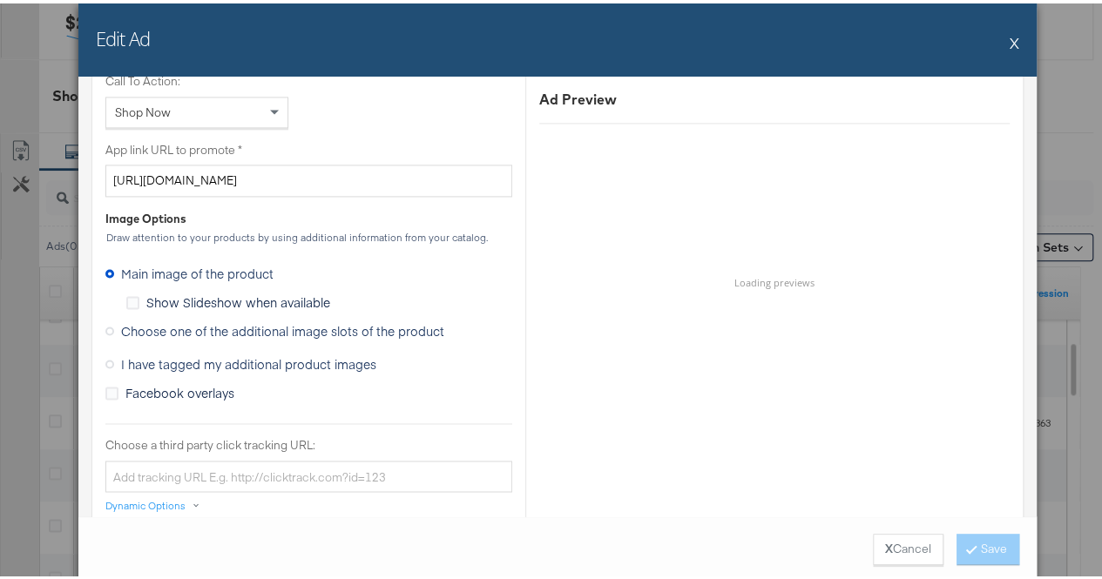
scroll to position [1255, 0]
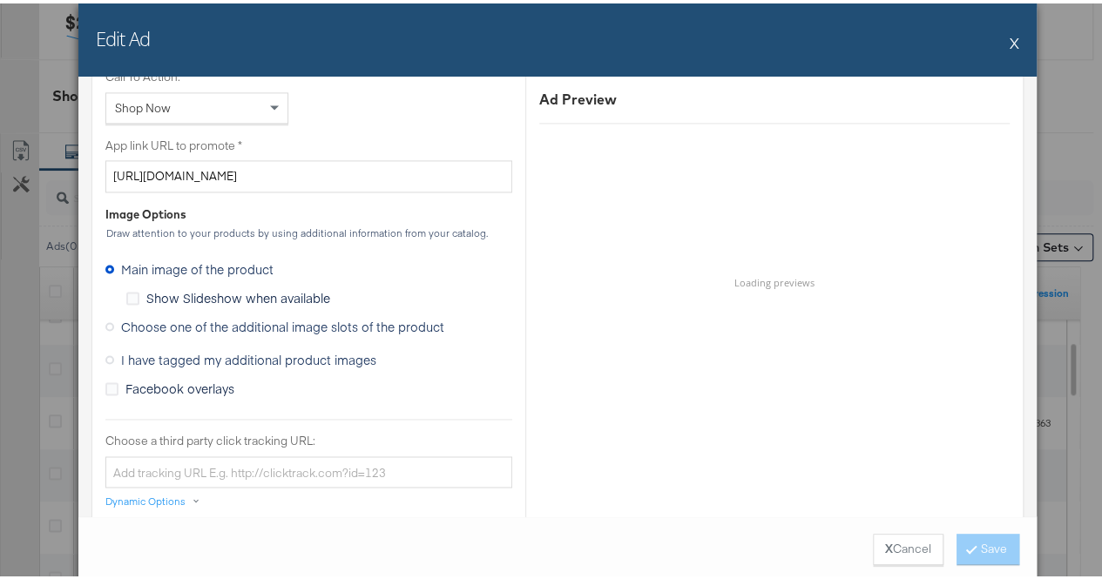
click at [145, 322] on span "Choose one of the additional image slots of the product" at bounding box center [282, 323] width 323 height 17
click at [0, 0] on input "Choose one of the additional image slots of the product" at bounding box center [0, 0] width 0 height 0
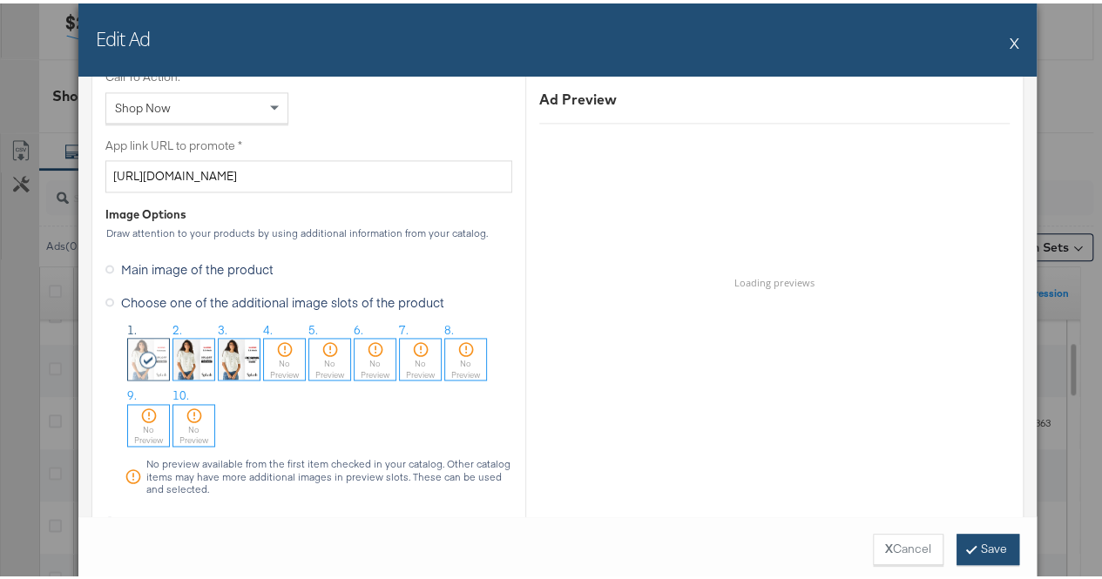
click at [981, 555] on button "Save" at bounding box center [988, 546] width 63 height 31
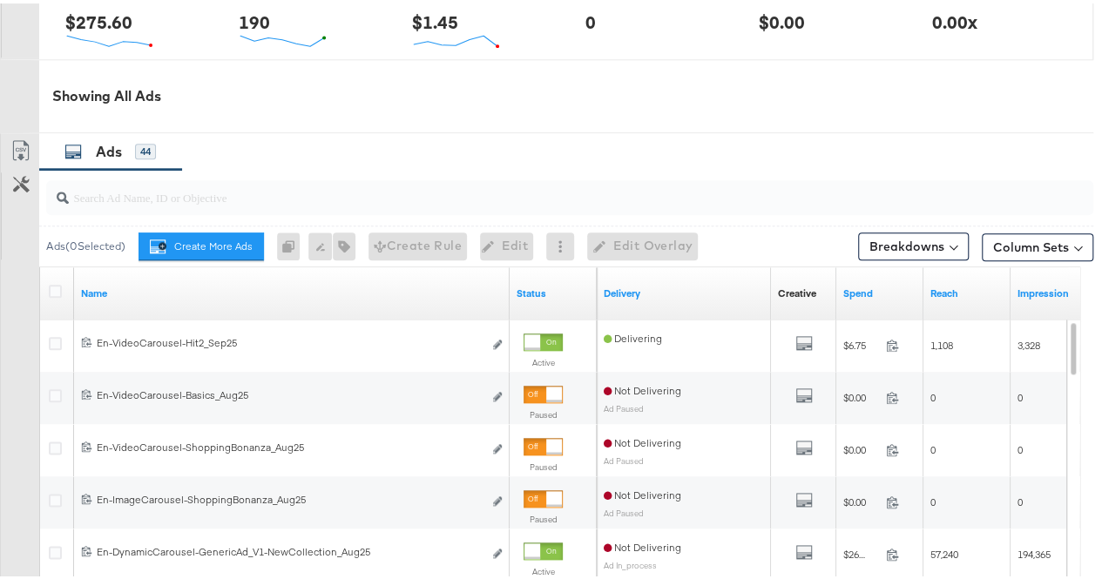
scroll to position [0, 0]
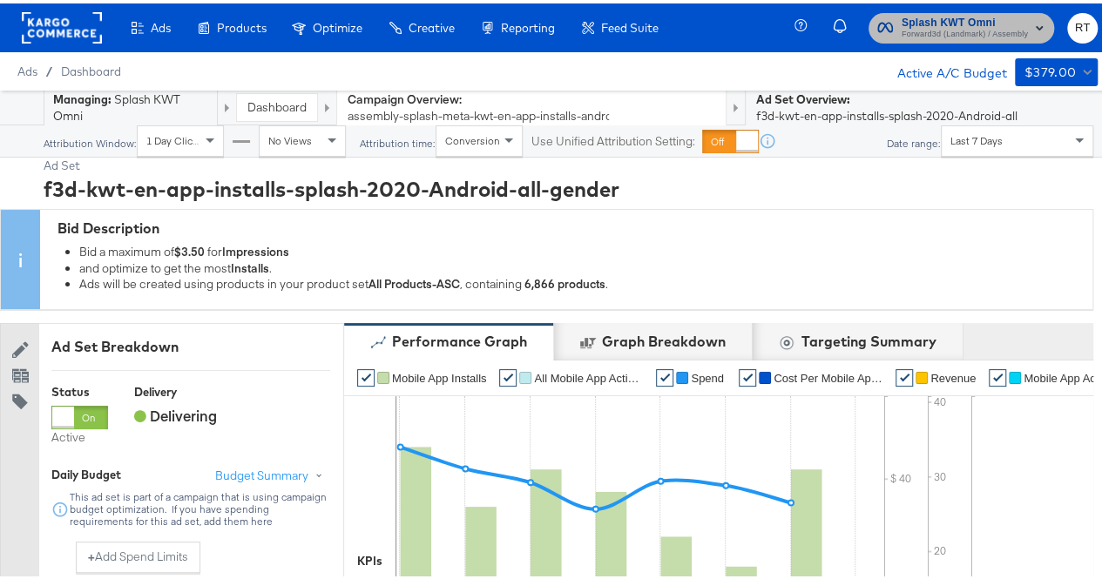
click at [955, 26] on span "Forward3d (Landmark) / Assembly" at bounding box center [965, 31] width 126 height 14
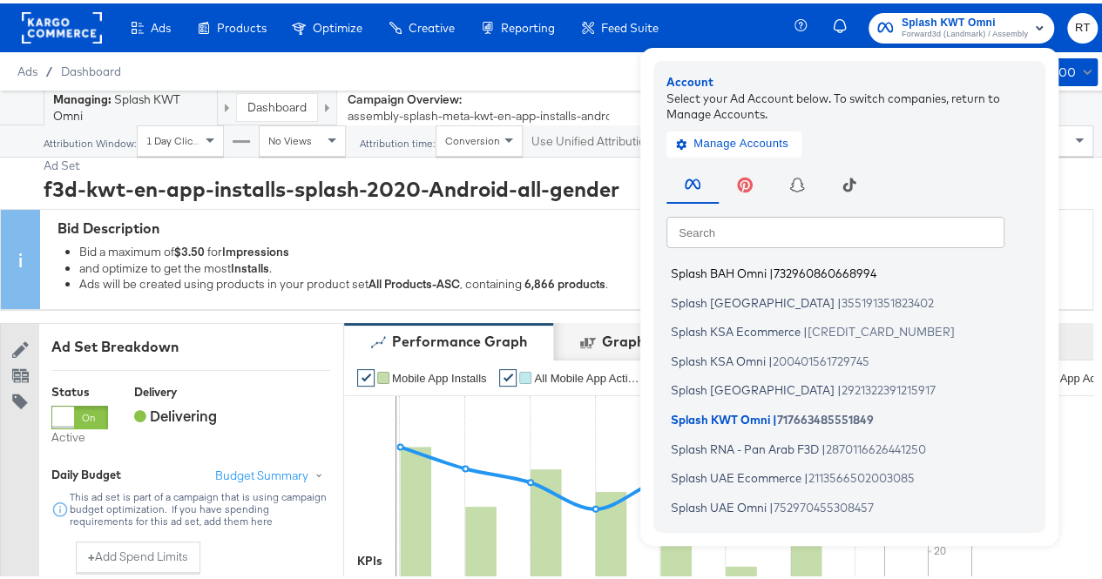
click at [722, 274] on span "Splash BAH Omni" at bounding box center [719, 270] width 96 height 14
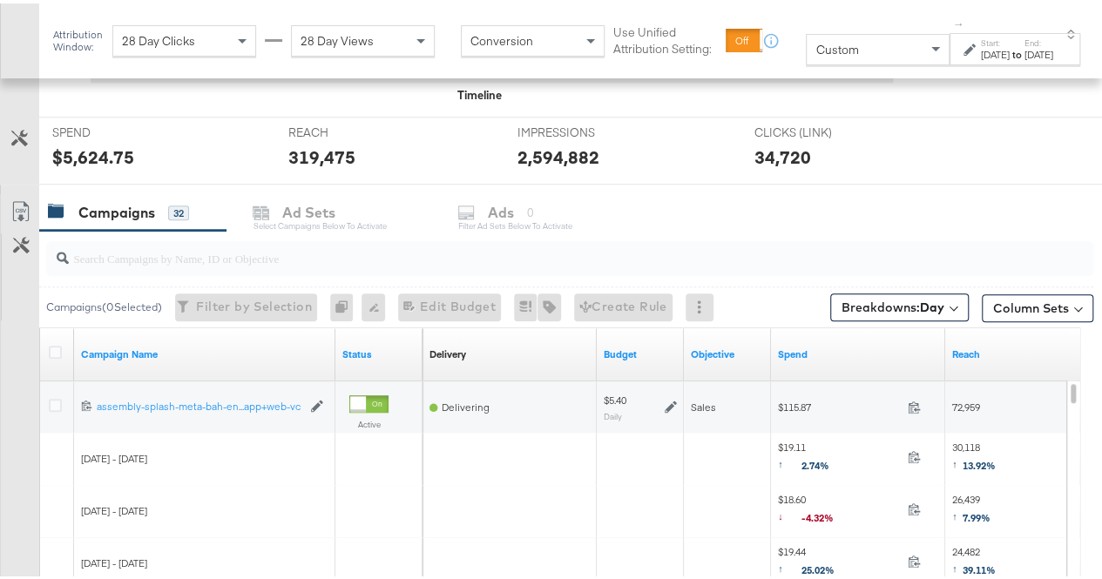
scroll to position [640, 0]
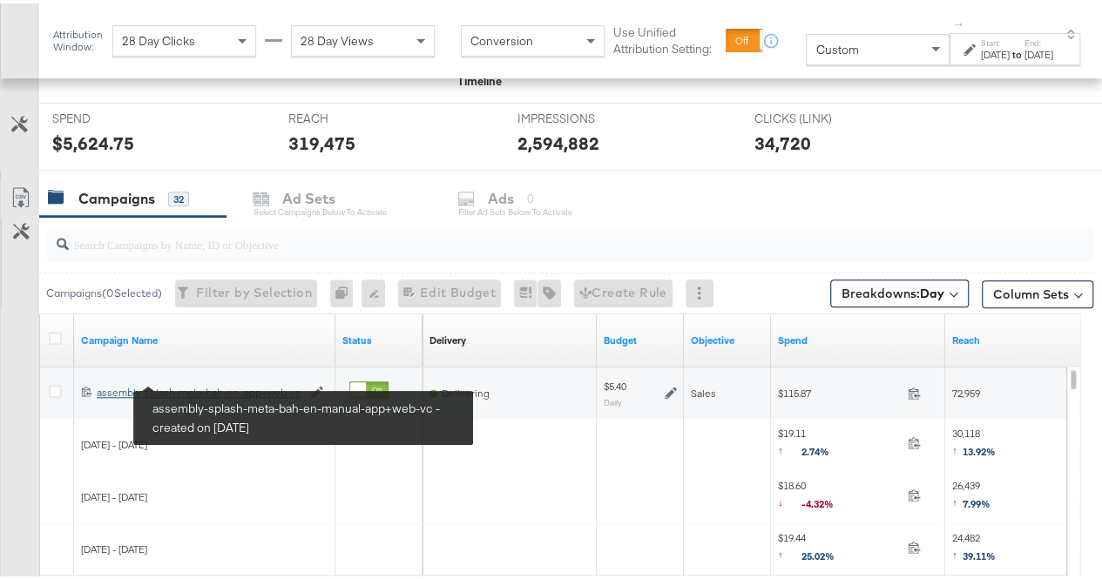
click at [176, 389] on div "assembly-splash-meta-bah-en-manual-app+web-vc assembly-splash-meta-bah-en...app…" at bounding box center [199, 389] width 205 height 14
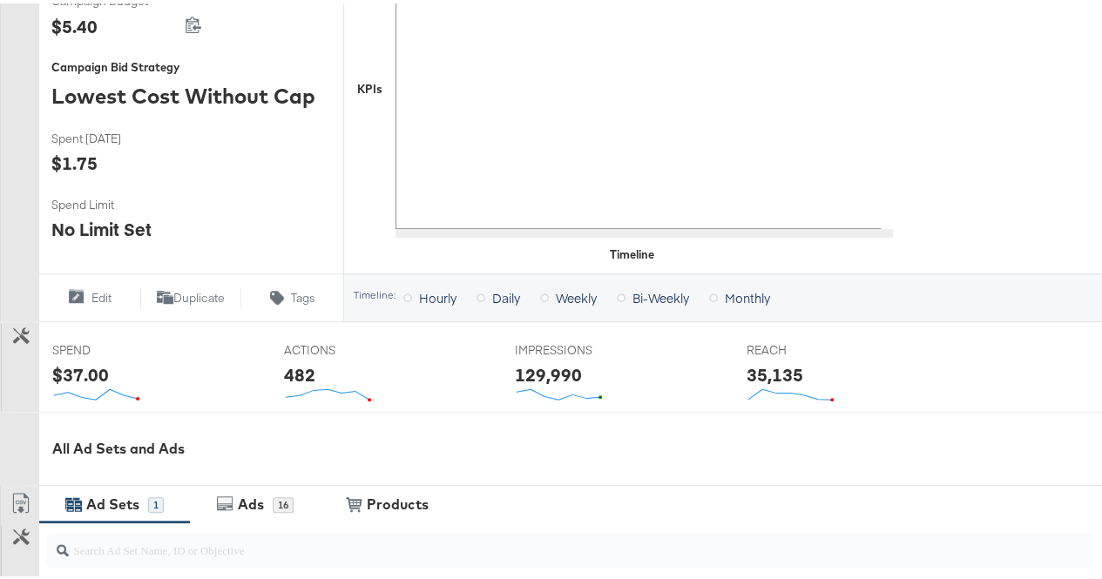
scroll to position [652, 0]
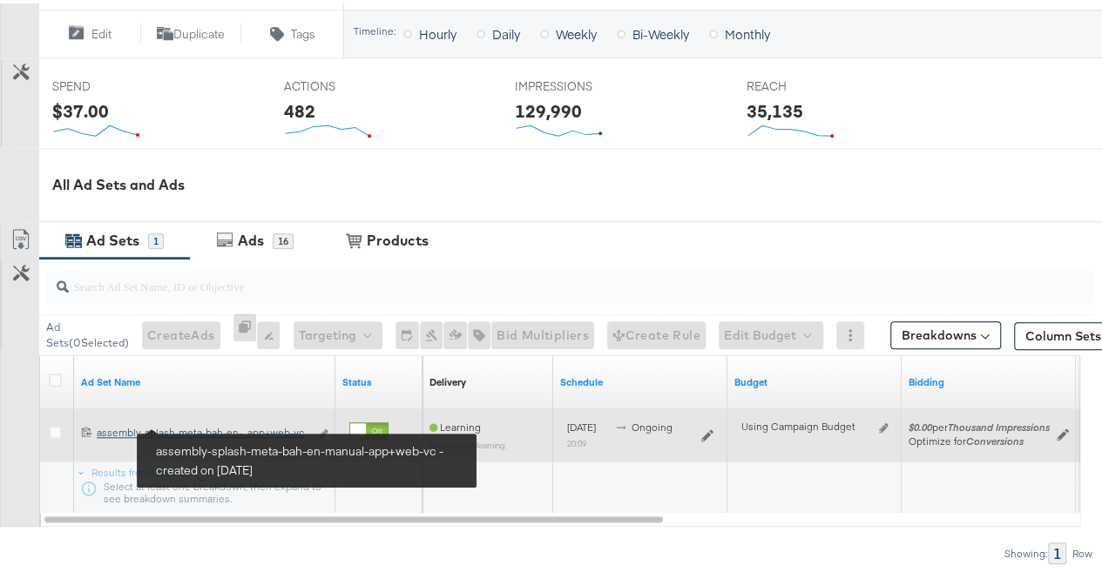
click at [174, 426] on div "assembly-splash-meta-bah-en-manual-app+web-vc assembly-splash-meta-bah-en-...ap…" at bounding box center [203, 430] width 212 height 14
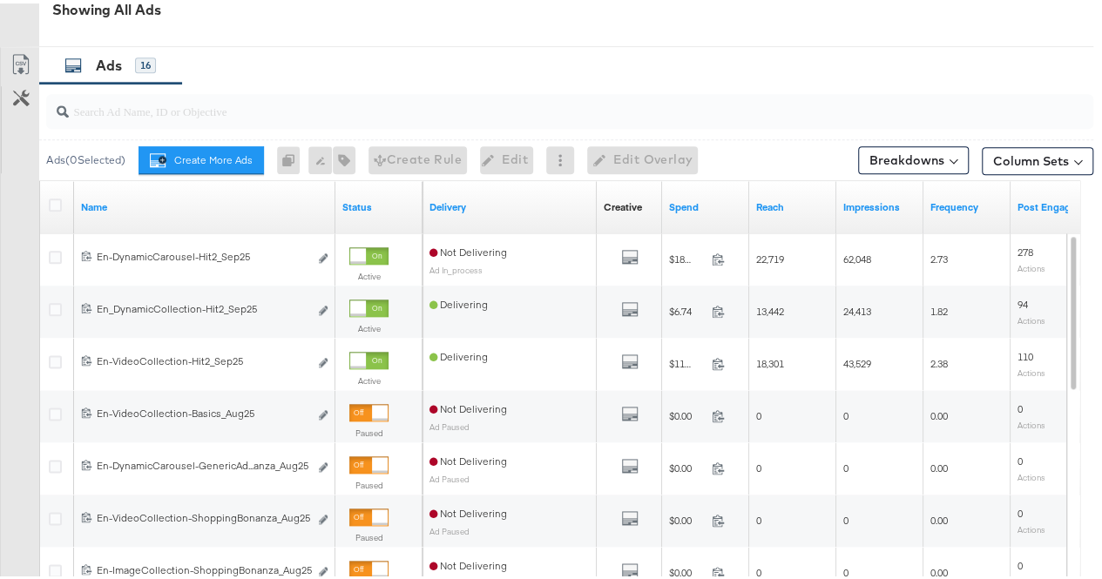
scroll to position [910, 0]
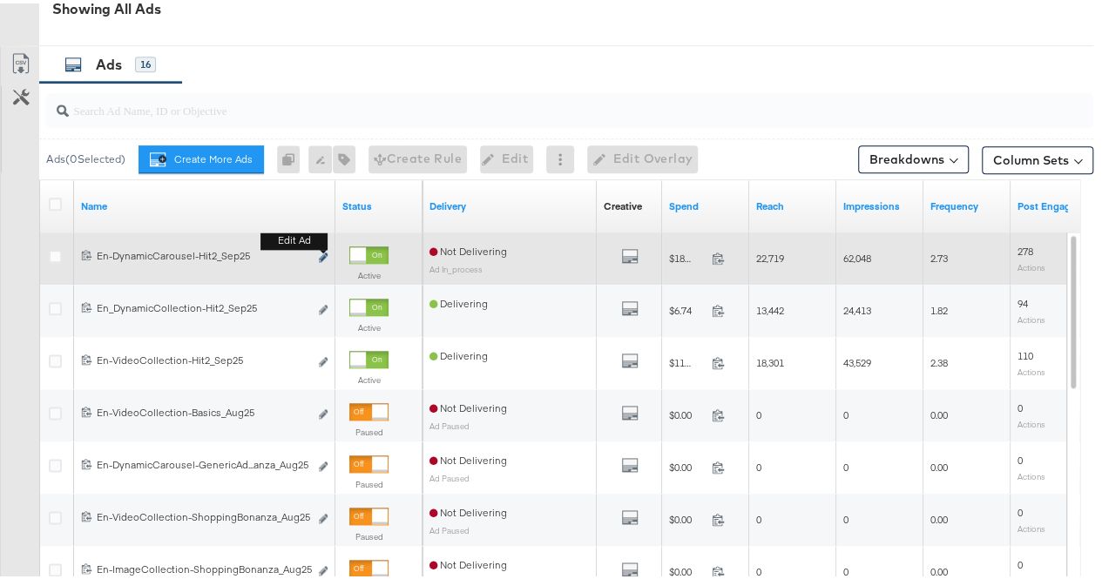
click at [325, 249] on icon "link" at bounding box center [323, 254] width 9 height 10
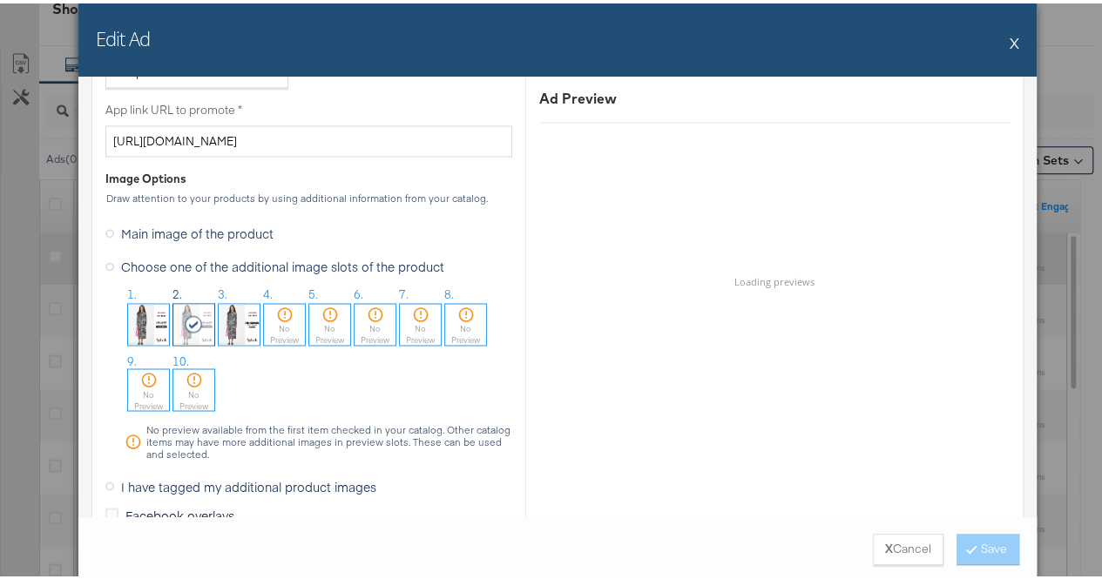
scroll to position [1385, 0]
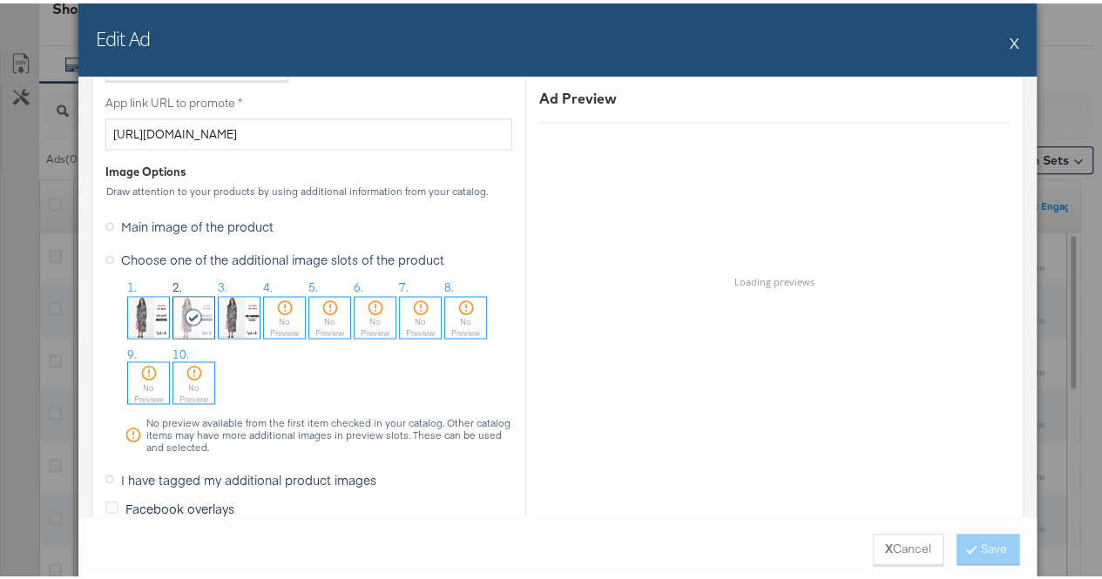
click at [139, 316] on img at bounding box center [148, 314] width 41 height 41
click at [957, 534] on button "Save" at bounding box center [988, 546] width 63 height 31
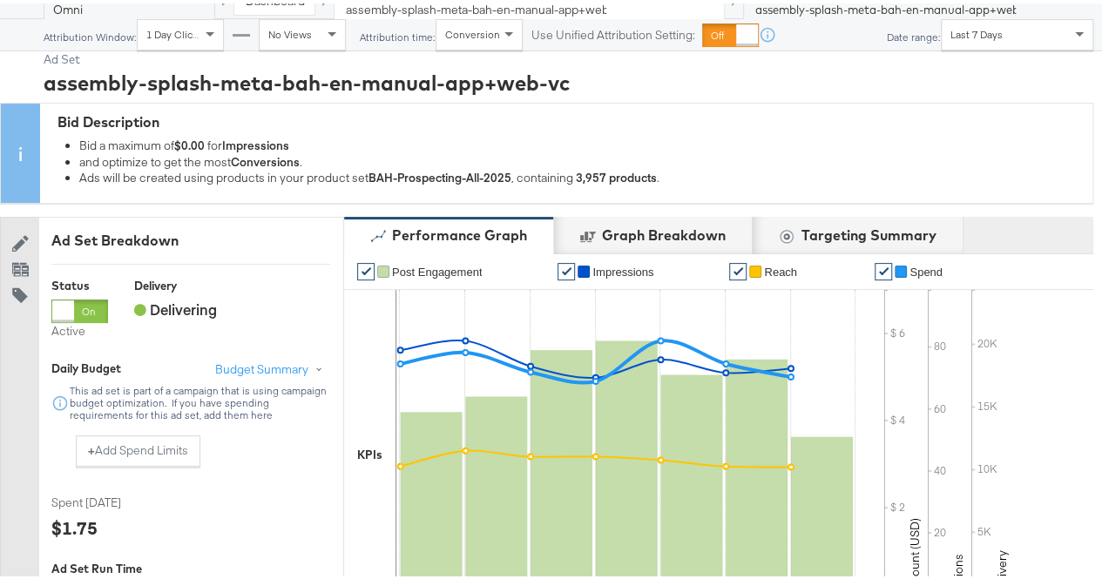
scroll to position [0, 0]
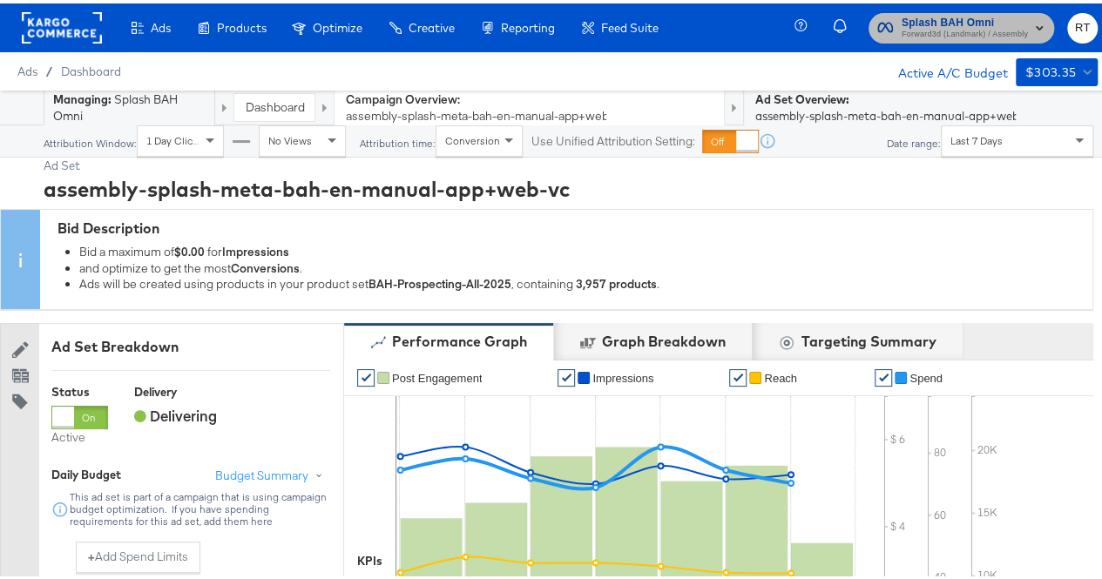
click at [904, 29] on span "Forward3d (Landmark) / Assembly" at bounding box center [965, 31] width 126 height 14
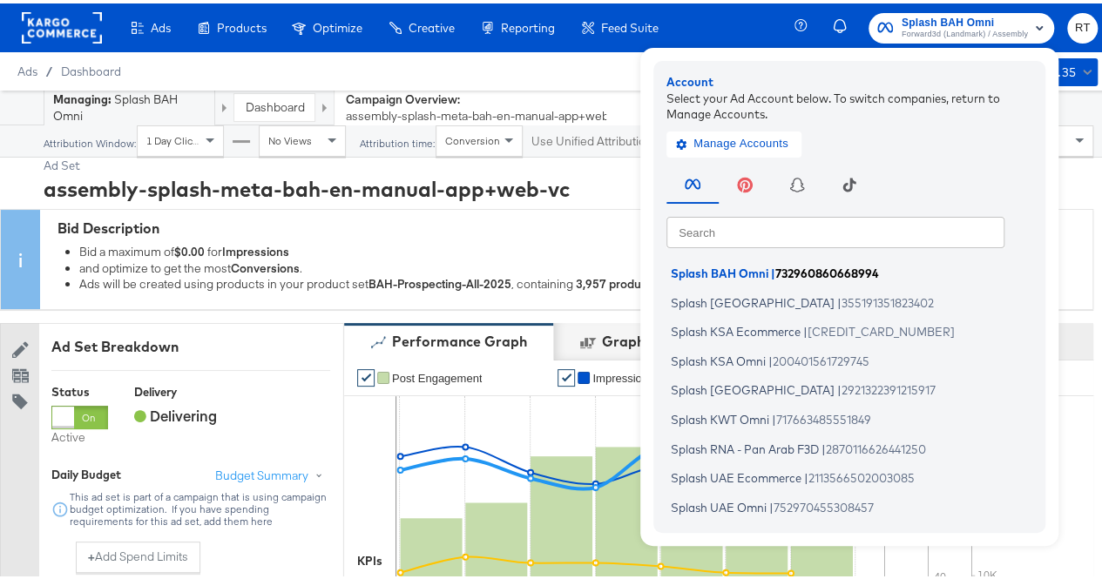
click at [724, 267] on span "Splash BAH Omni" at bounding box center [720, 270] width 98 height 14
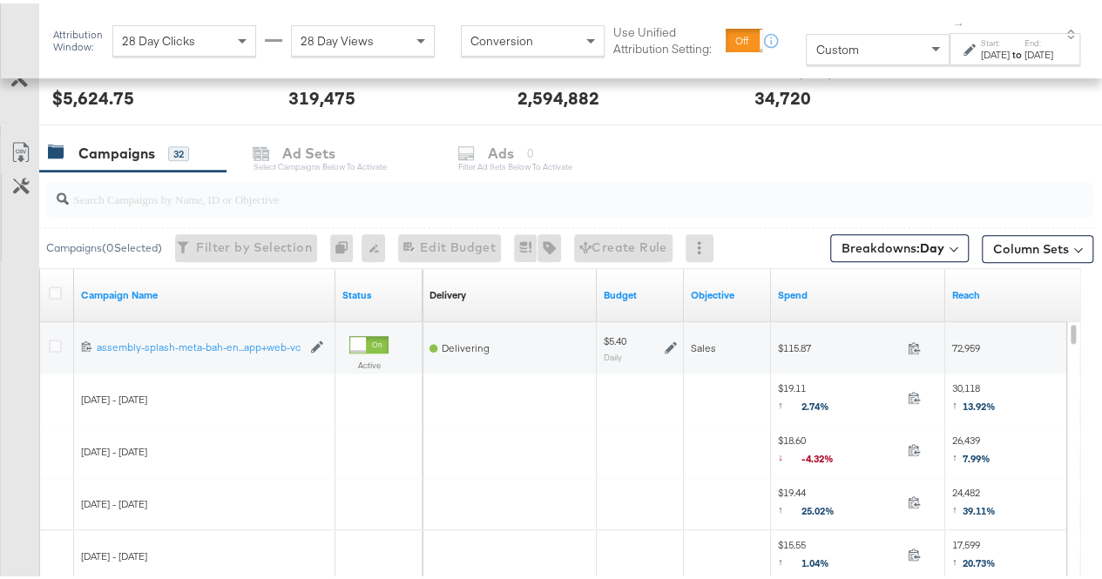
scroll to position [688, 0]
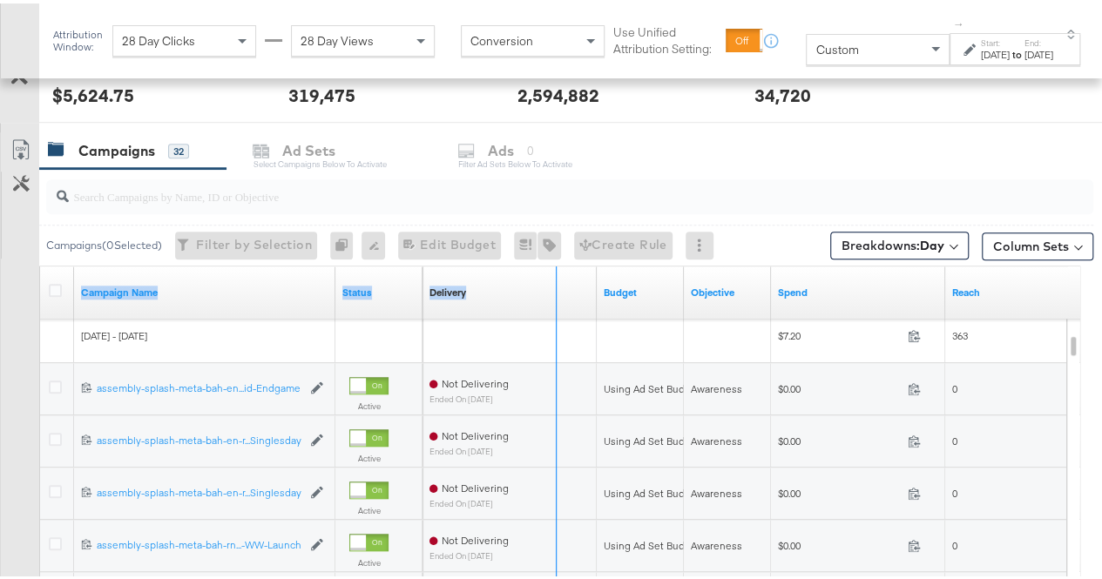
drag, startPoint x: 330, startPoint y: 274, endPoint x: 552, endPoint y: 280, distance: 221.4
click at [40, 263] on div "Campaign Name Status Delivery Sorting Unavailable Budget Objective Spend Reach" at bounding box center [40, 263] width 0 height 0
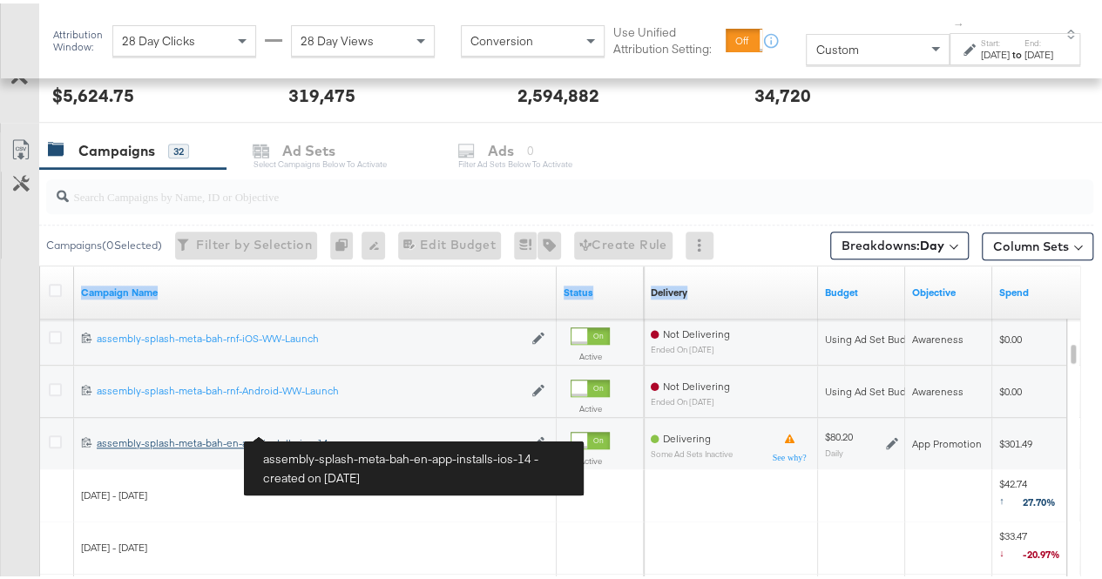
click at [260, 435] on div "assembly-splash-meta-bah-en-app-installs-ios-14 assembly-splash-meta-bah-en-app…" at bounding box center [310, 440] width 426 height 14
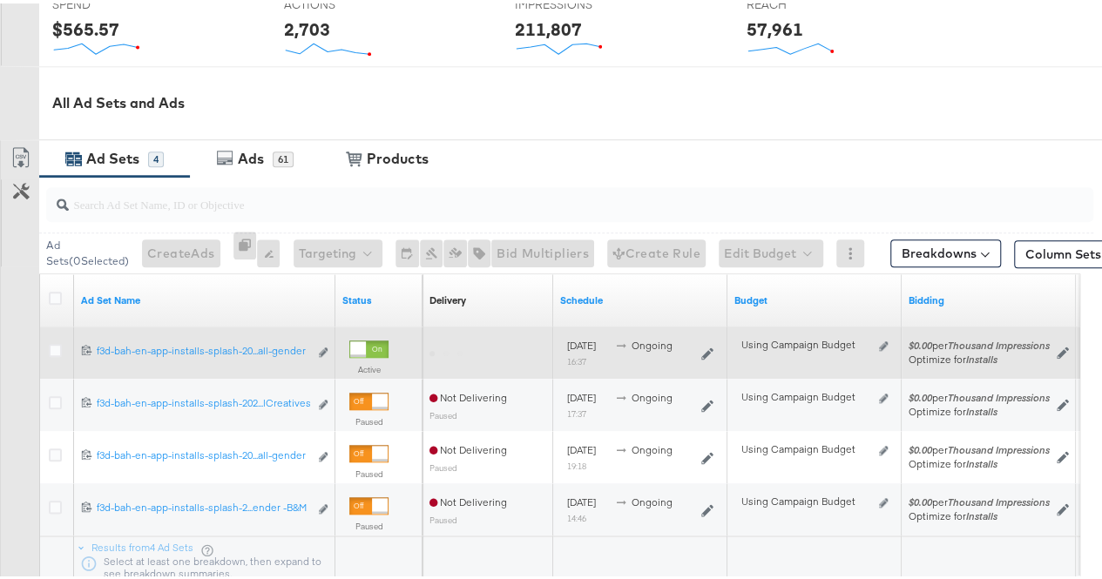
scroll to position [741, 0]
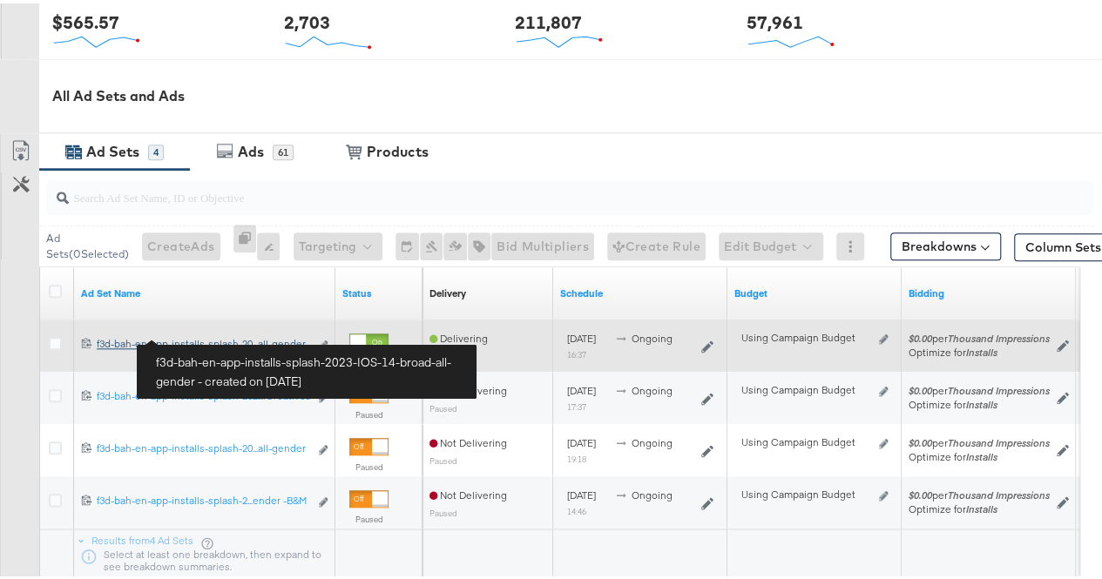
click at [232, 337] on div "f3d-bah-en-app-installs-splash-2023-IOS-14-broad-all-gender f3d-bah-en-app-inst…" at bounding box center [203, 341] width 212 height 14
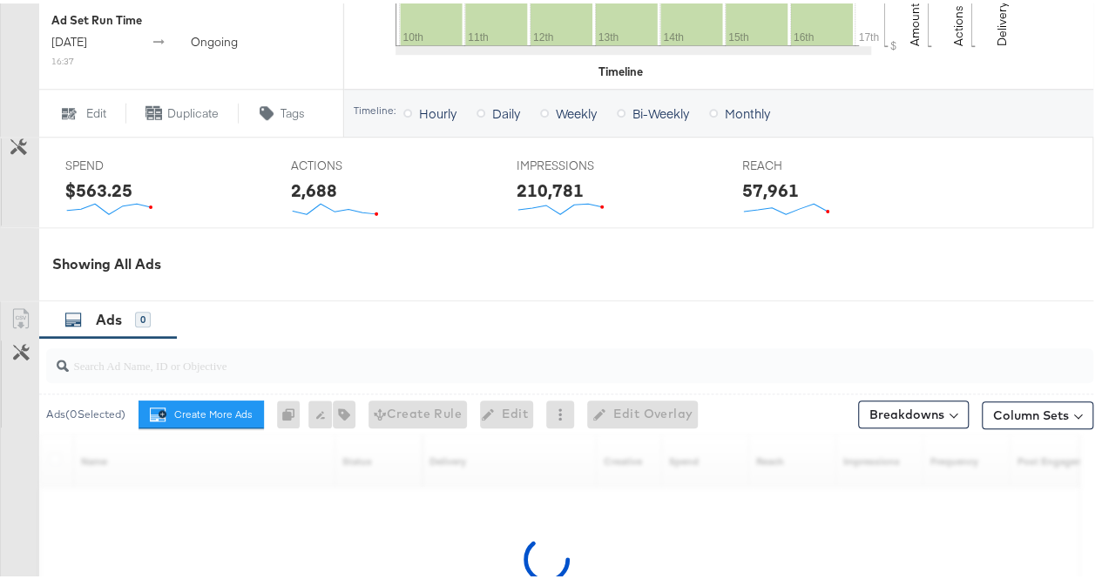
scroll to position [870, 0]
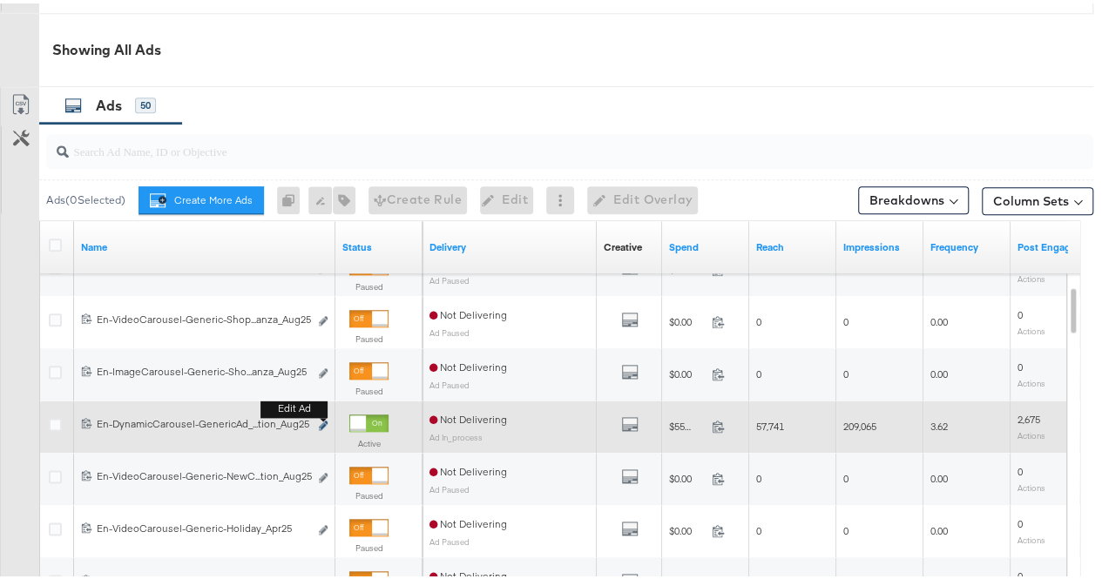
click at [319, 421] on icon "link" at bounding box center [323, 422] width 9 height 10
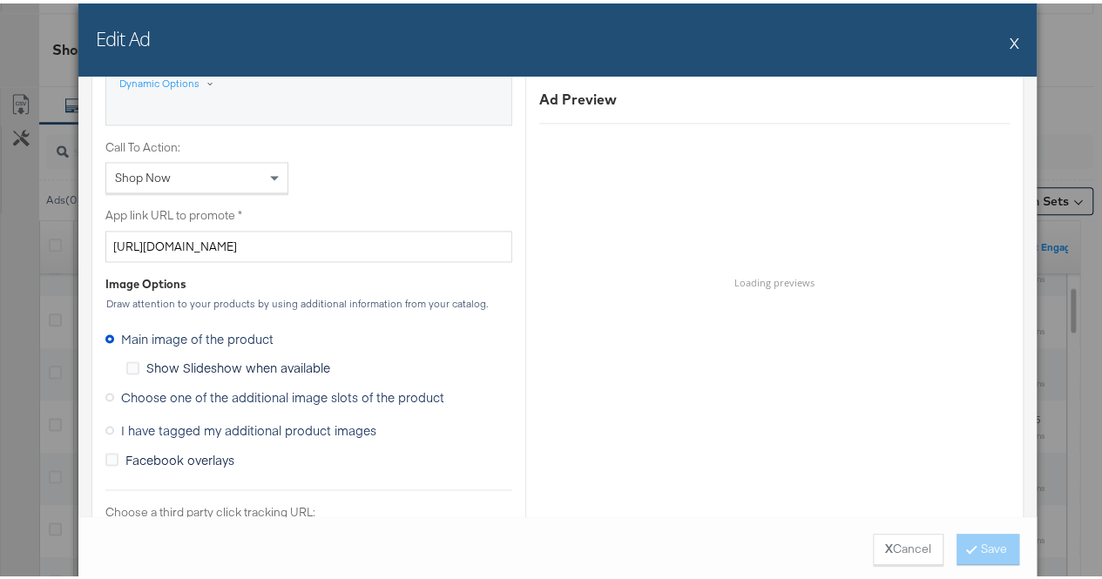
scroll to position [1359, 0]
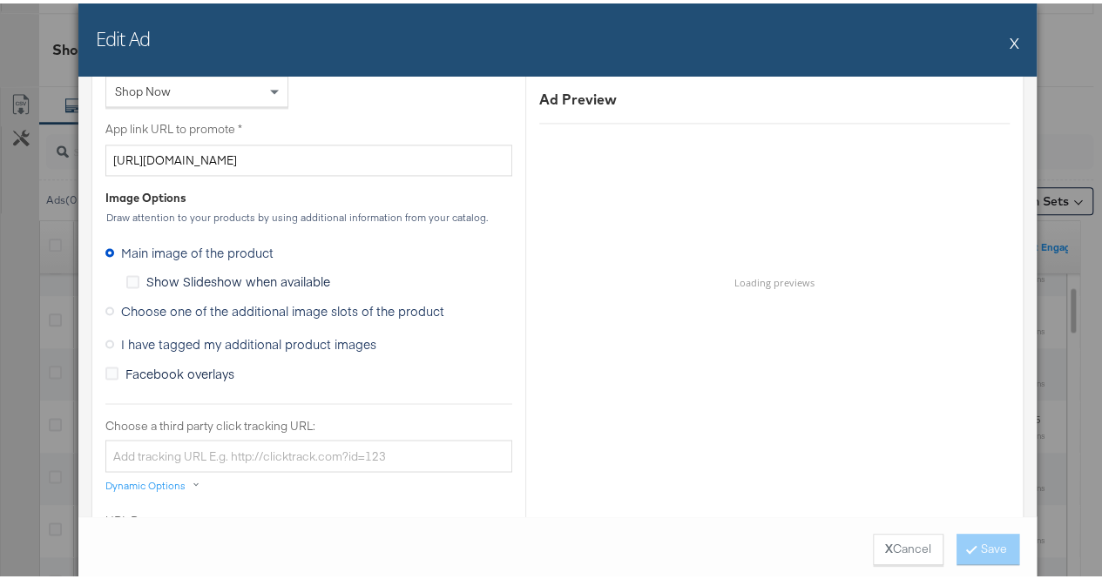
click at [183, 302] on span "Choose one of the additional image slots of the product" at bounding box center [282, 307] width 323 height 17
click at [0, 0] on input "Choose one of the additional image slots of the product" at bounding box center [0, 0] width 0 height 0
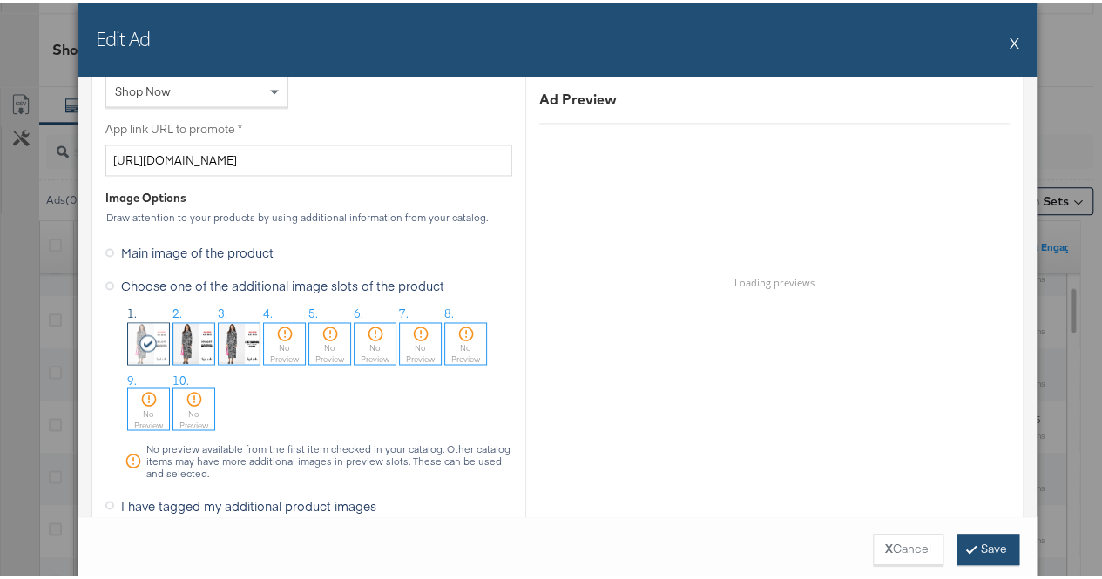
click at [975, 539] on button "Save" at bounding box center [988, 546] width 63 height 31
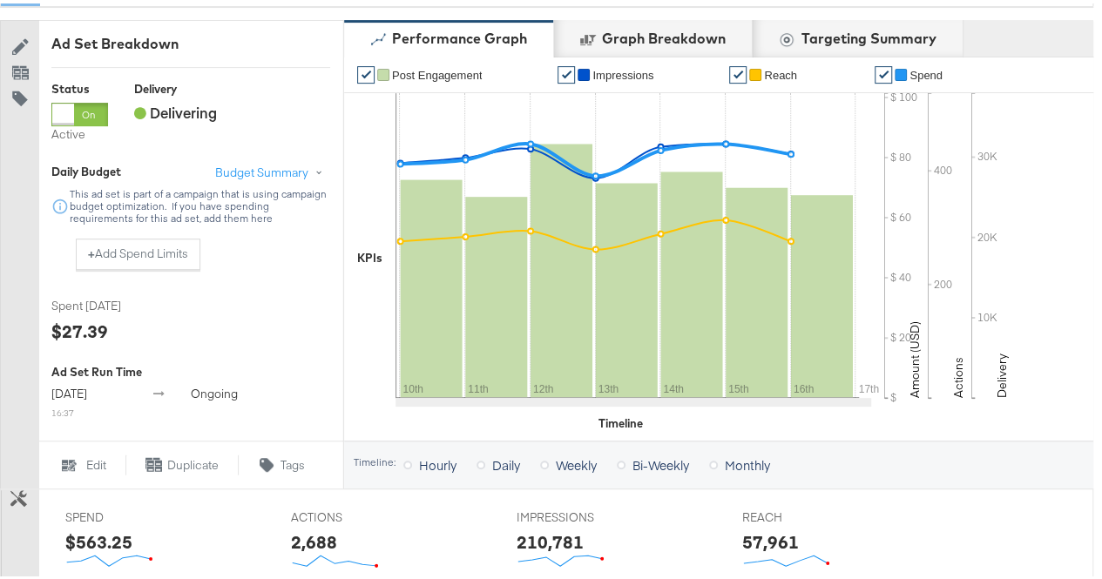
scroll to position [0, 0]
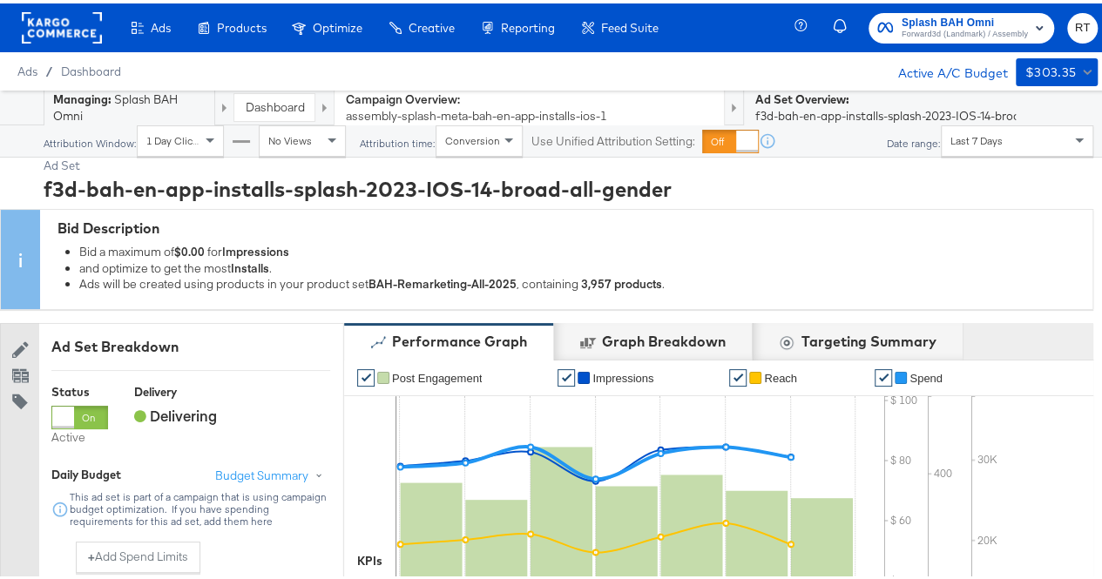
click at [183, 99] on div "Managing: Splash BAH Omni" at bounding box center [129, 104] width 152 height 32
click at [265, 98] on link "Dashboard" at bounding box center [274, 104] width 59 height 16
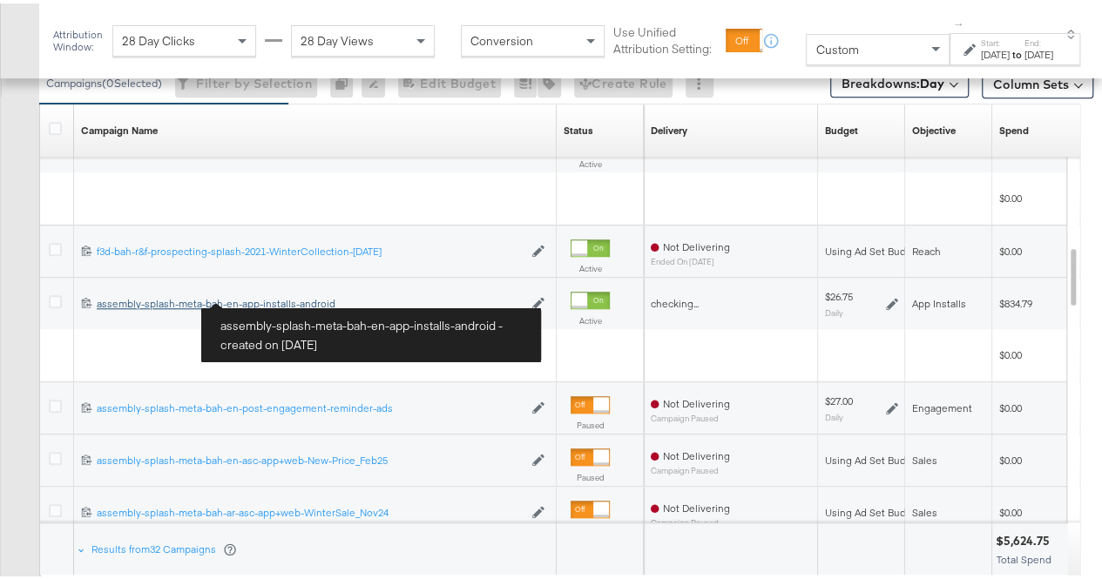
scroll to position [849, 0]
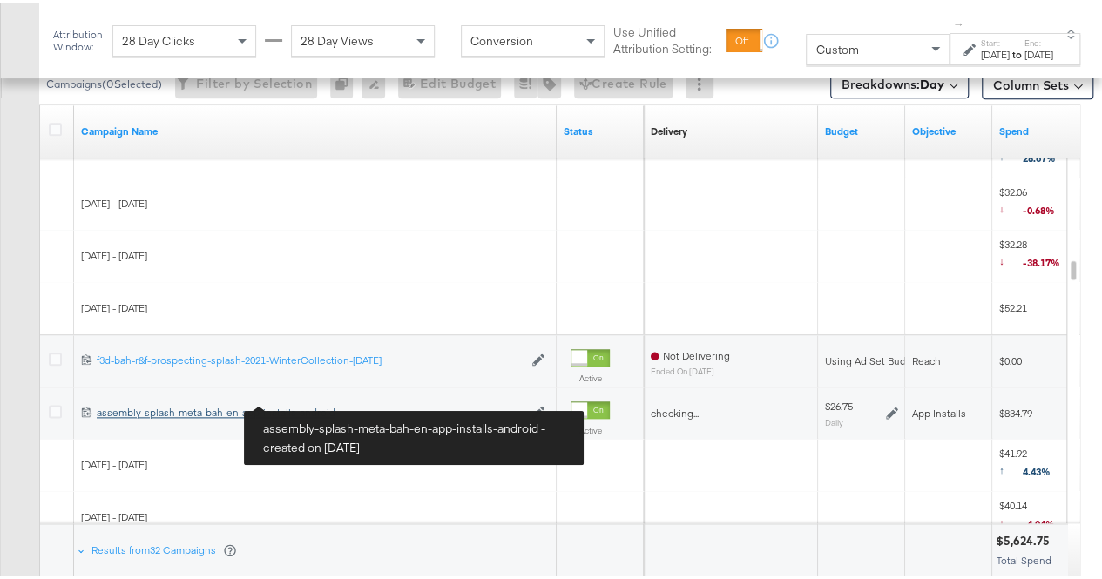
click at [291, 407] on div "assembly-splash-meta-bah-en-app-installs-android assembly-splash-meta-bah-en-ap…" at bounding box center [310, 410] width 426 height 14
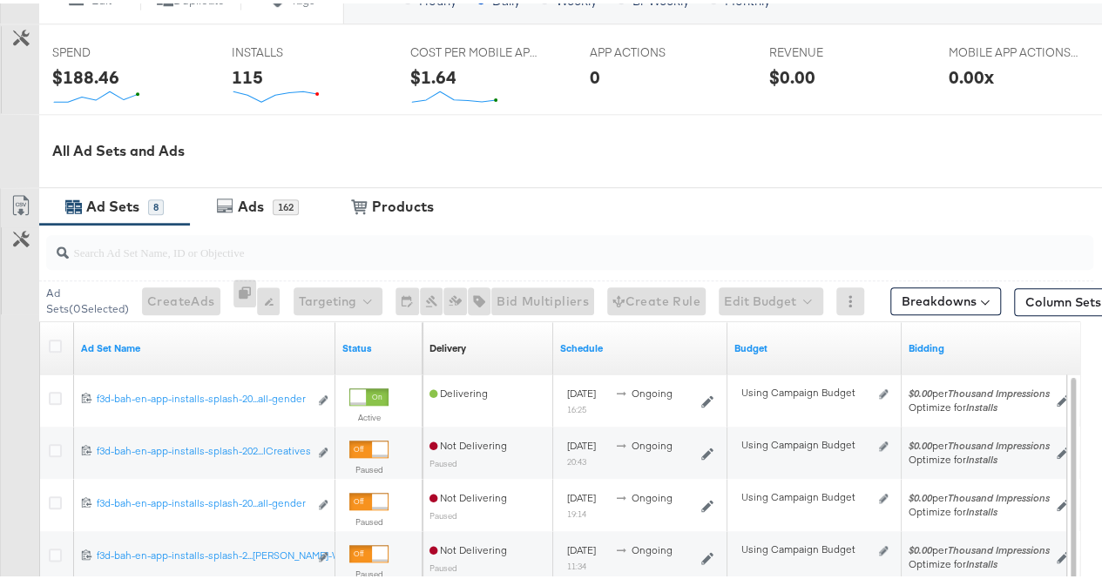
scroll to position [687, 0]
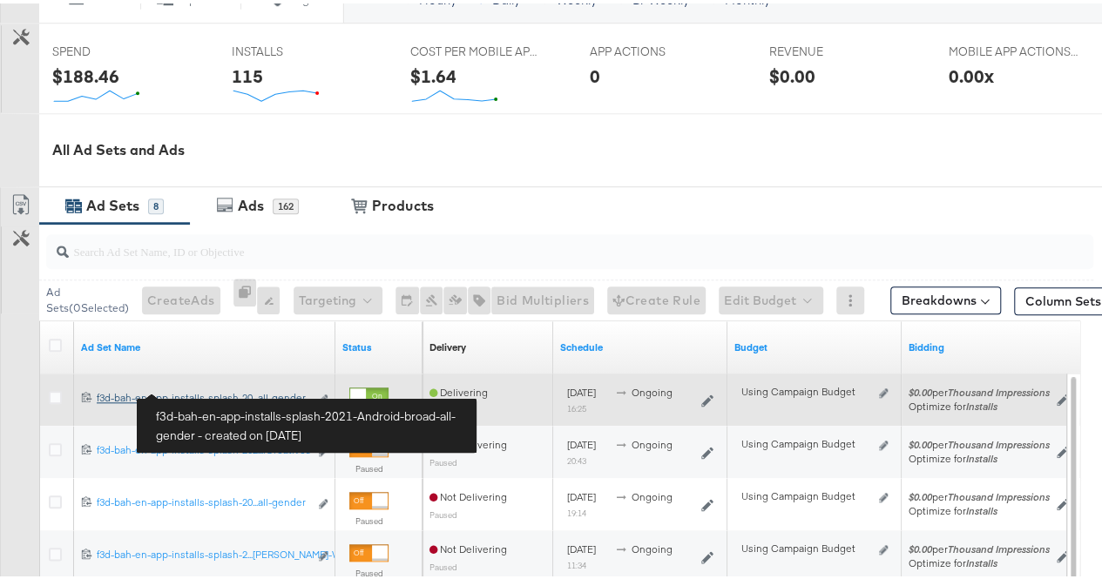
click at [169, 389] on div "f3d-bah-en-app-installs-splash-2021-Android-broad-all-gender f3d-bah-en-app-ins…" at bounding box center [203, 395] width 212 height 14
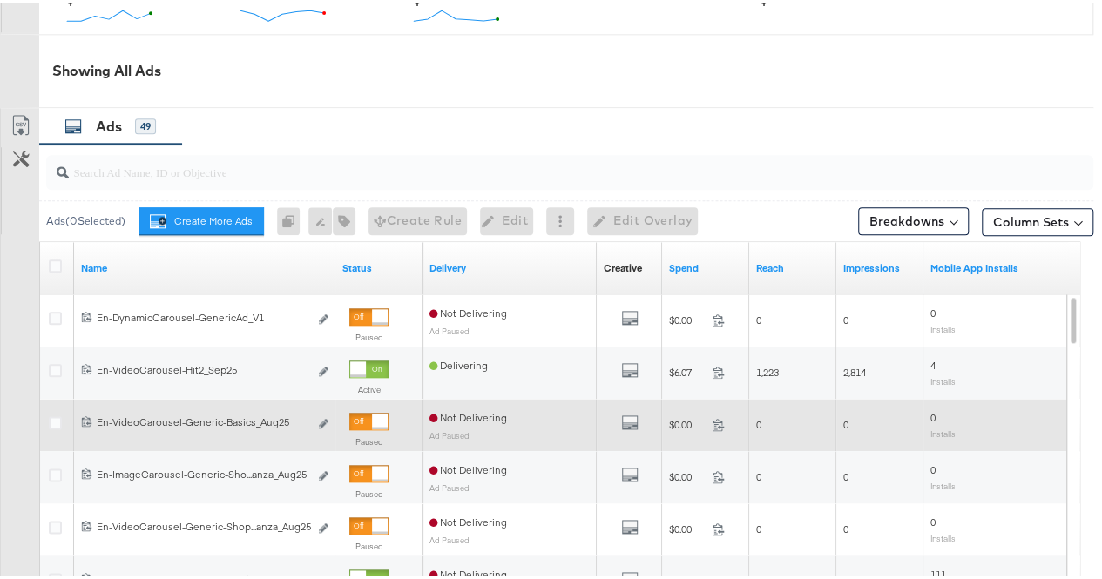
scroll to position [846, 0]
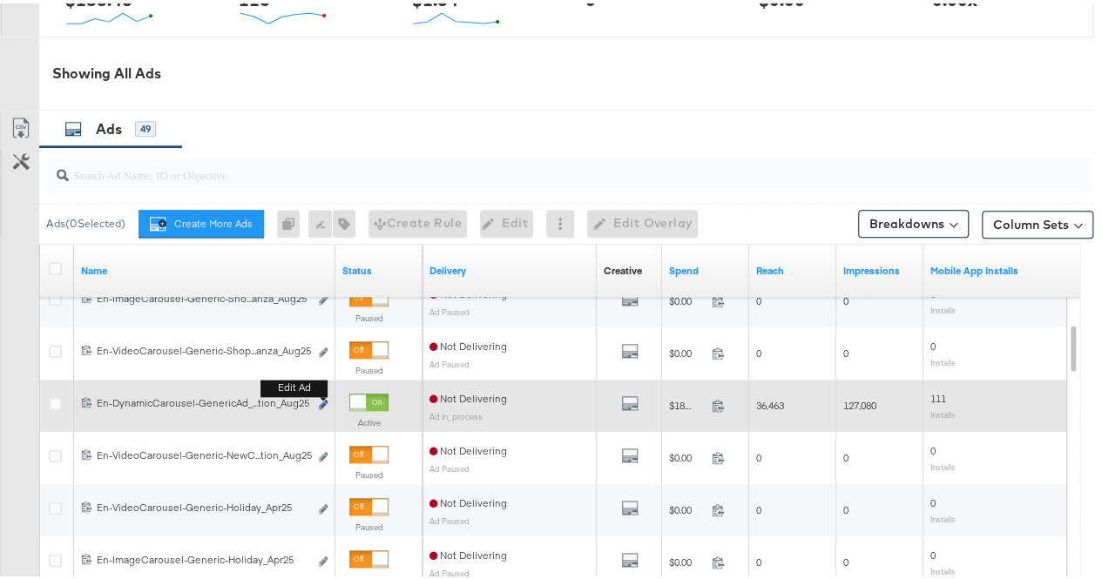
click at [322, 398] on icon "link" at bounding box center [323, 401] width 9 height 10
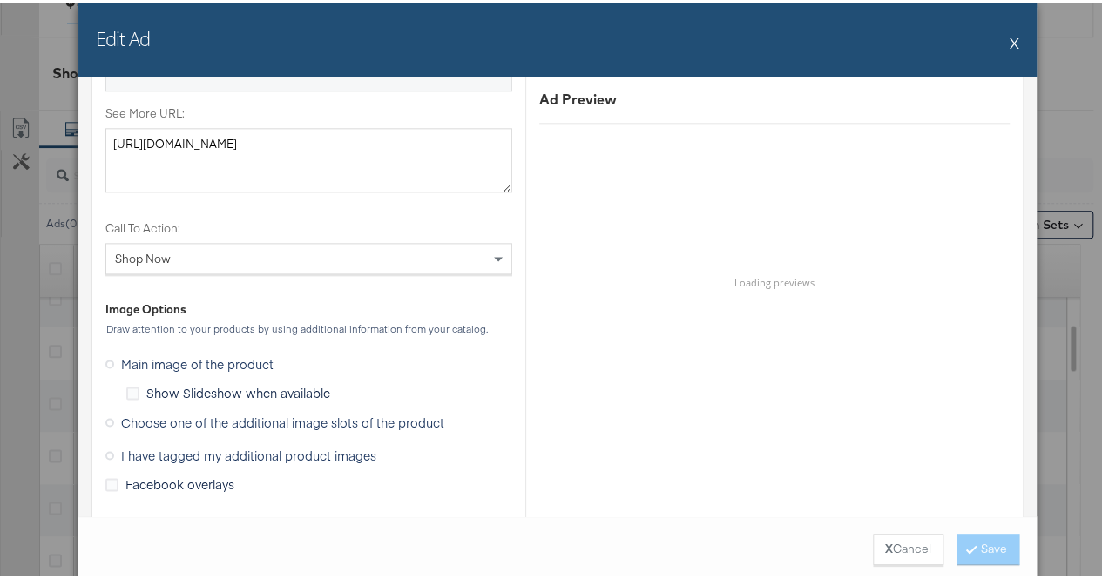
scroll to position [1065, 0]
click at [227, 412] on span "Choose one of the additional image slots of the product" at bounding box center [282, 416] width 323 height 17
click at [0, 0] on input "Choose one of the additional image slots of the product" at bounding box center [0, 0] width 0 height 0
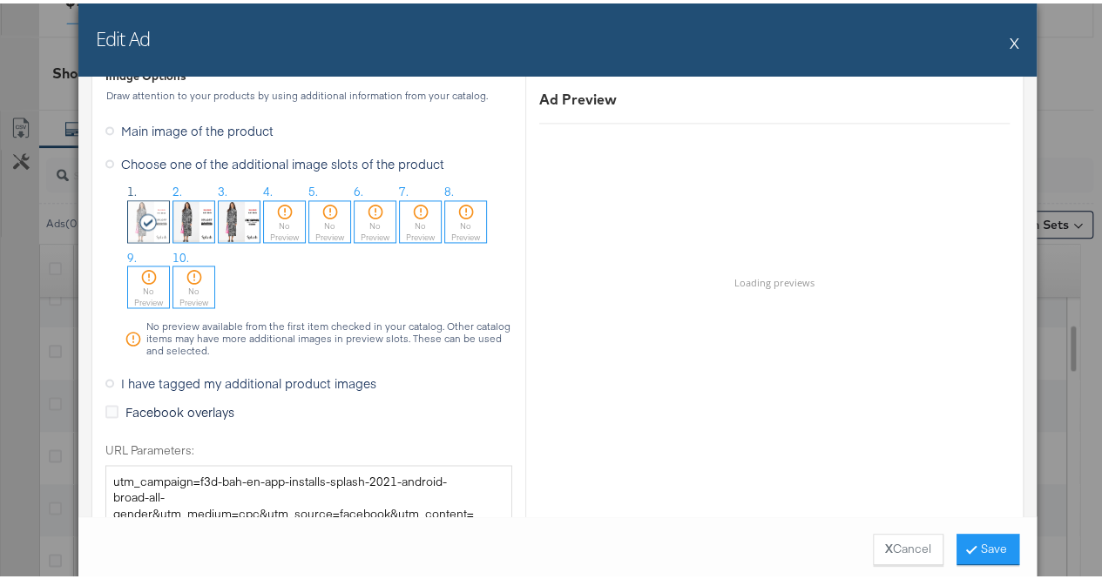
scroll to position [1316, 0]
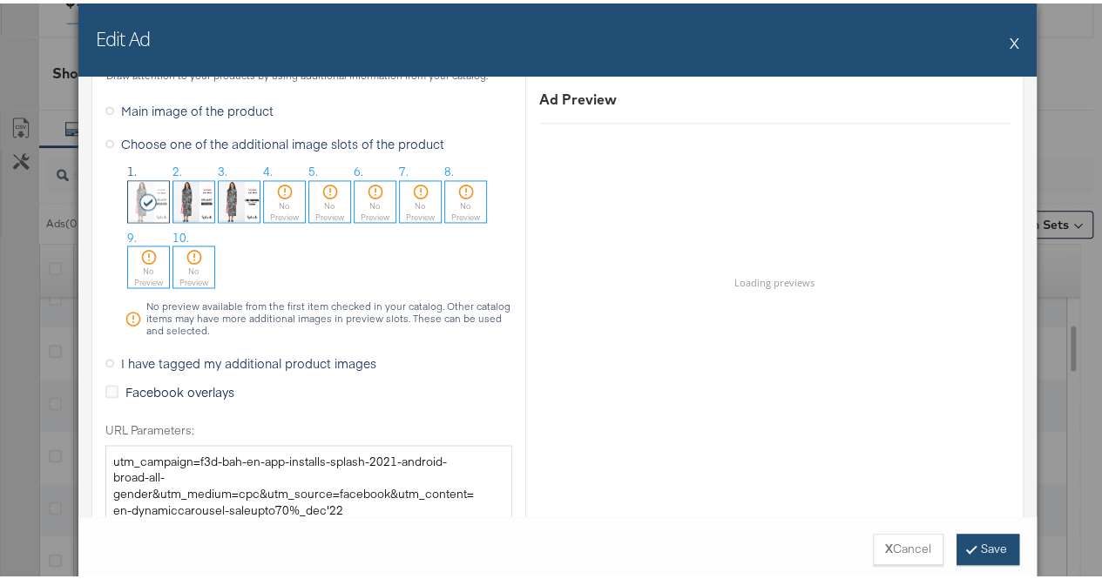
click at [969, 541] on icon at bounding box center [971, 545] width 5 height 10
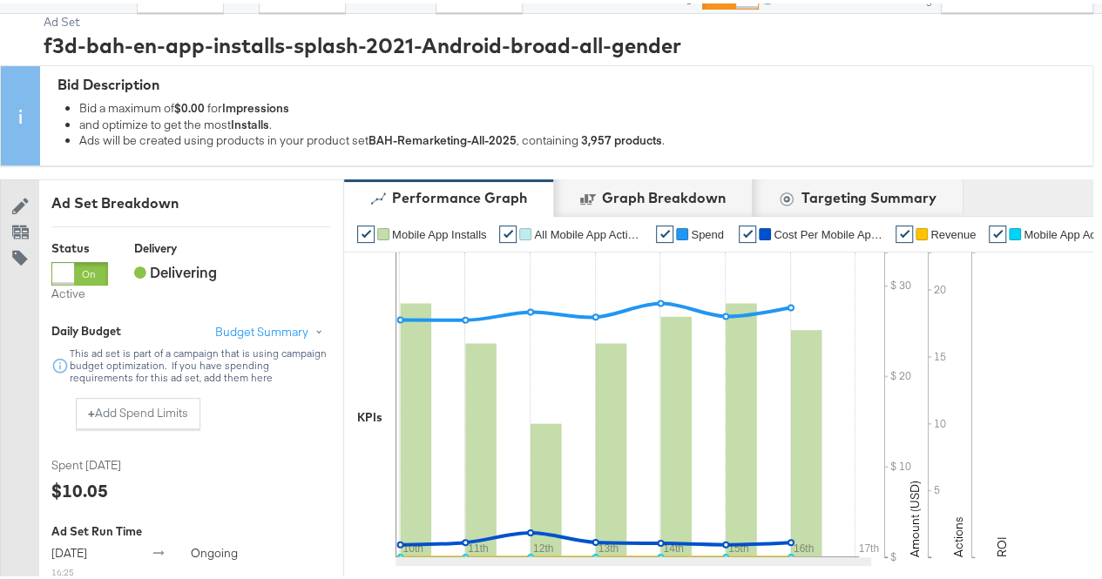
scroll to position [0, 0]
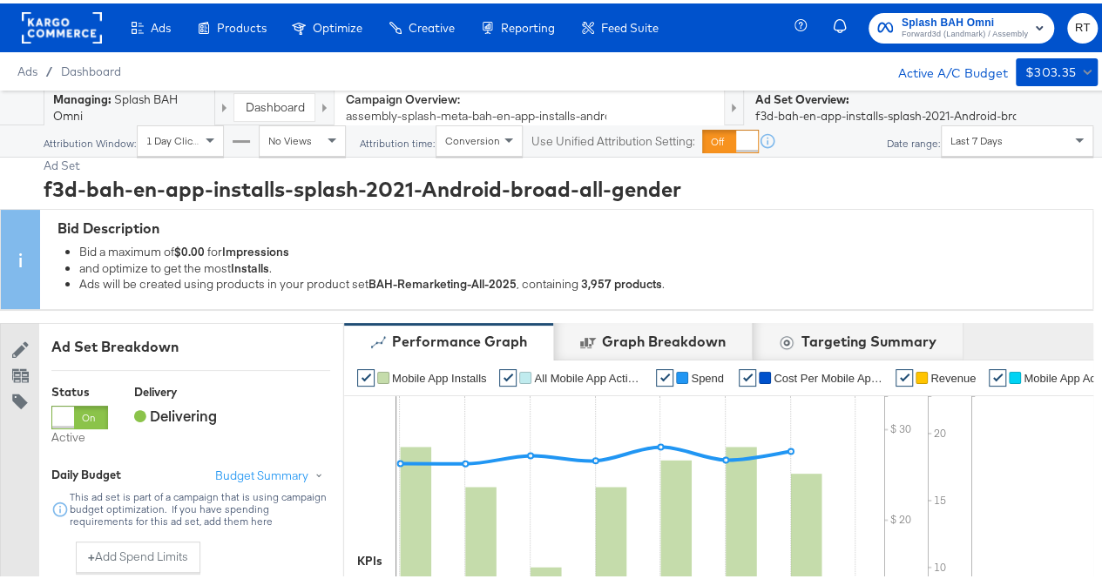
click at [257, 105] on link "Dashboard" at bounding box center [274, 104] width 59 height 16
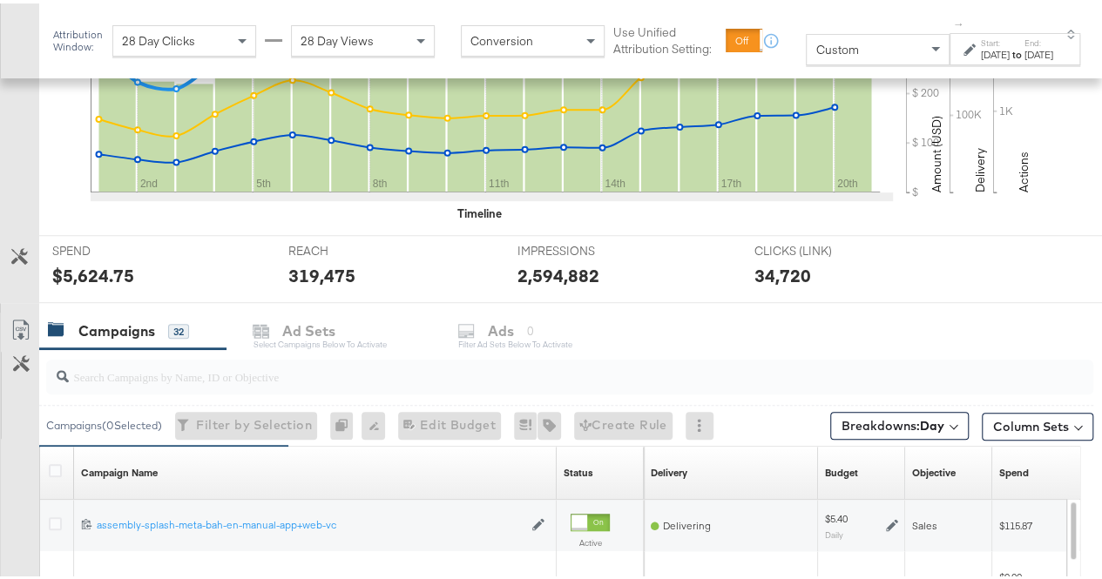
scroll to position [476, 0]
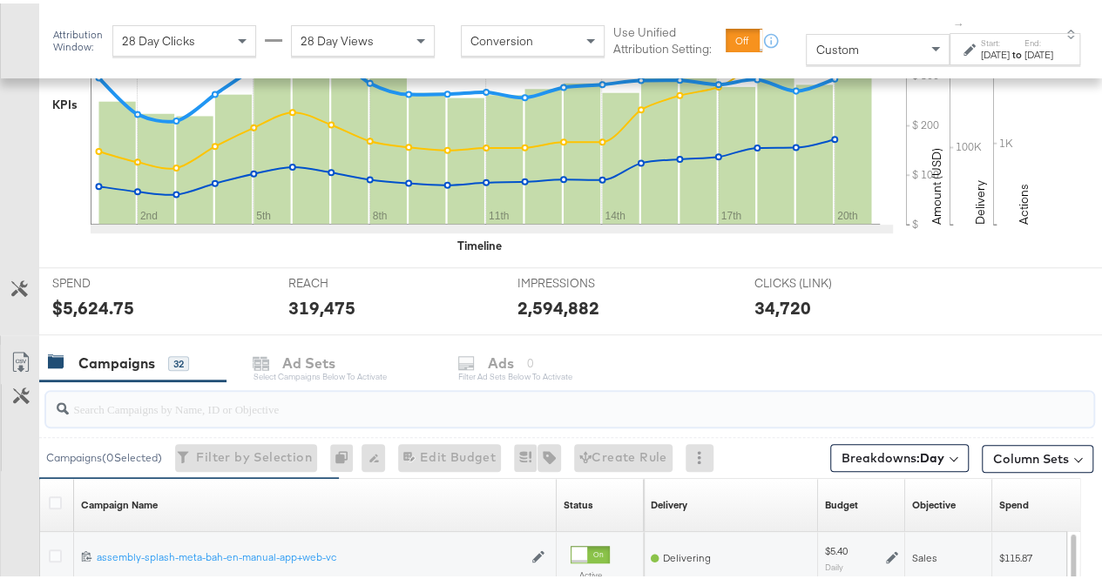
click at [185, 410] on input "search" at bounding box center [535, 399] width 933 height 34
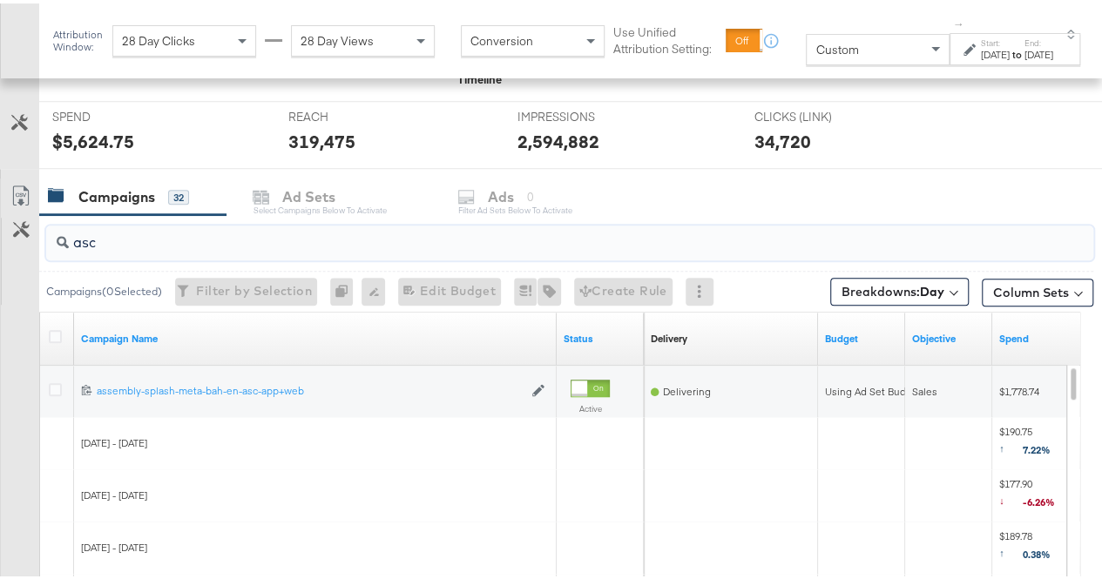
scroll to position [643, 0]
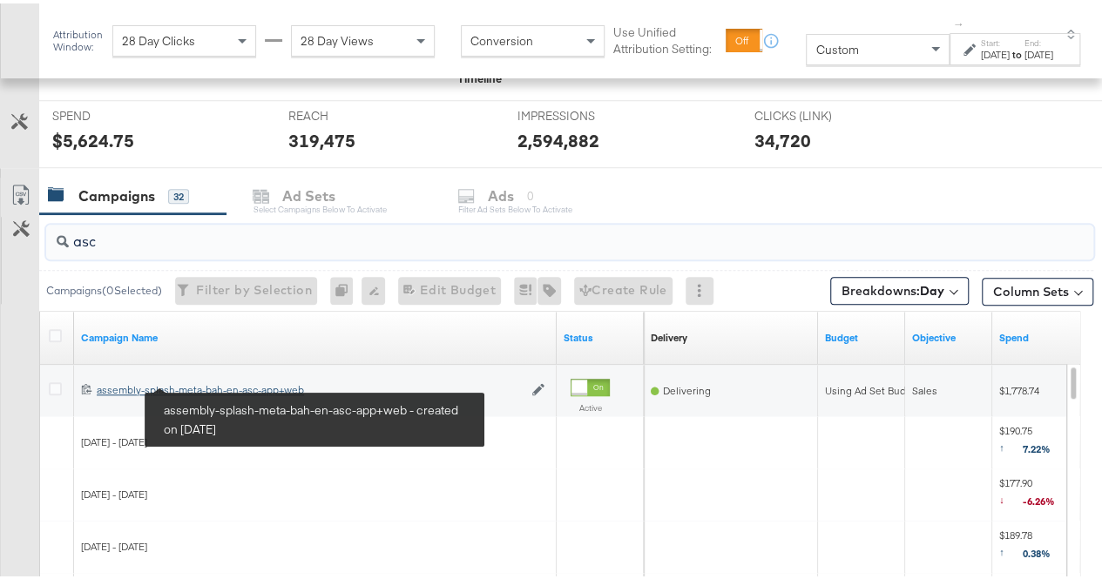
type input "asc"
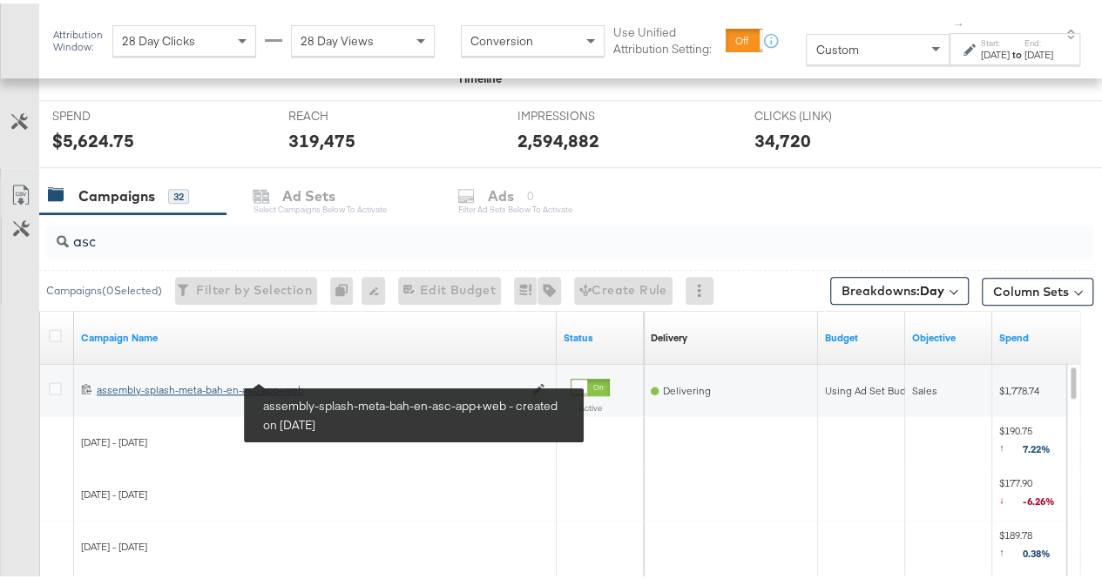
click at [210, 382] on div "assembly-splash-meta-bah-en-asc-app+web assembly-splash-meta-bah-en-asc-app+web" at bounding box center [310, 387] width 426 height 14
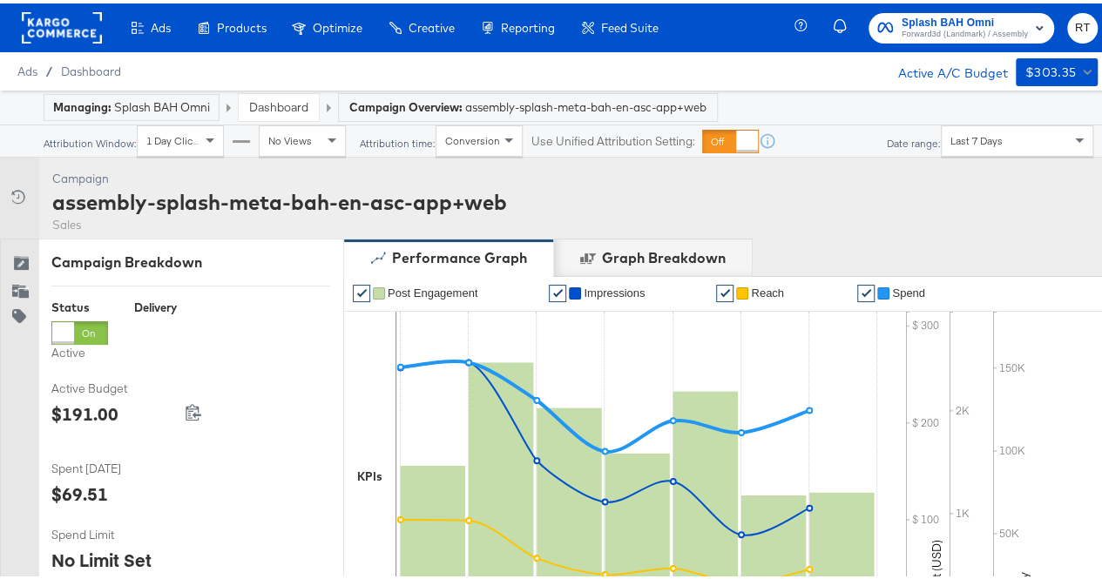
scroll to position [736, 0]
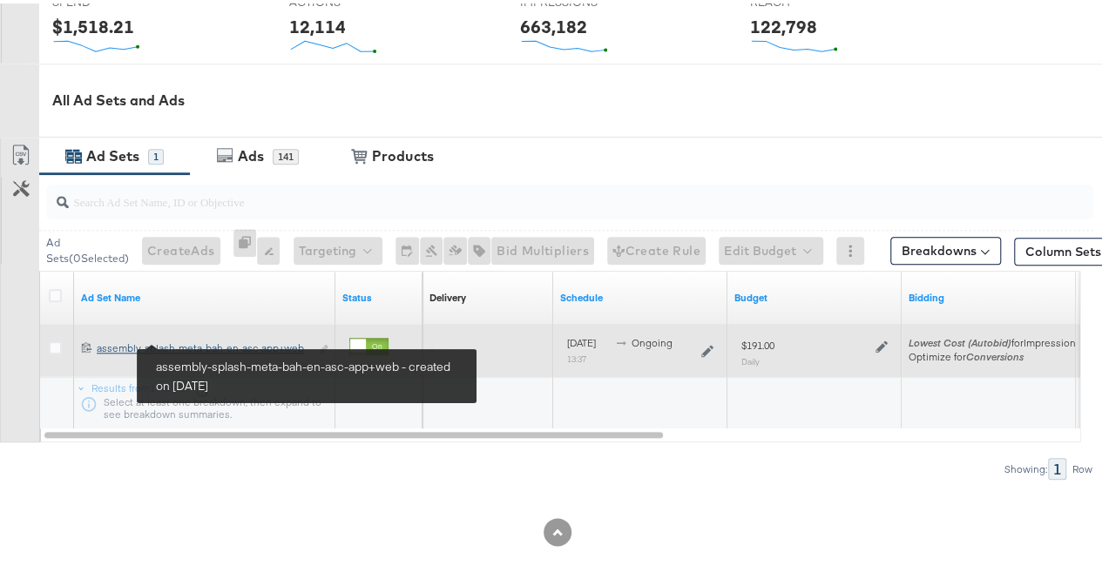
click at [193, 338] on div "assembly-splash-meta-bah-en-asc-app+web assembly-splash-meta-bah-en-asc-app+web" at bounding box center [203, 345] width 212 height 14
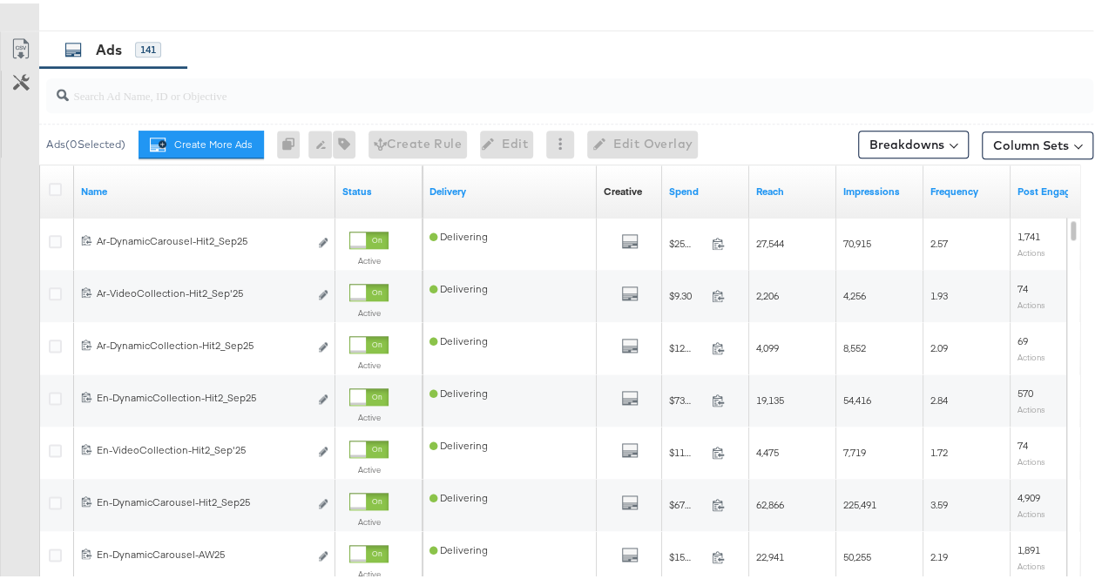
scroll to position [894, 0]
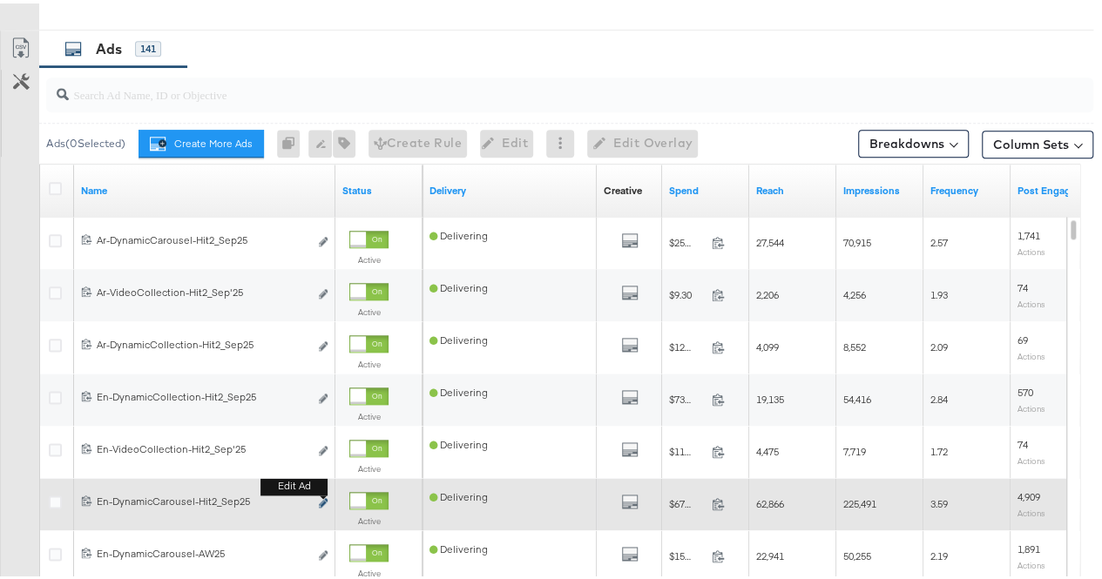
click at [324, 496] on icon "link" at bounding box center [323, 500] width 9 height 10
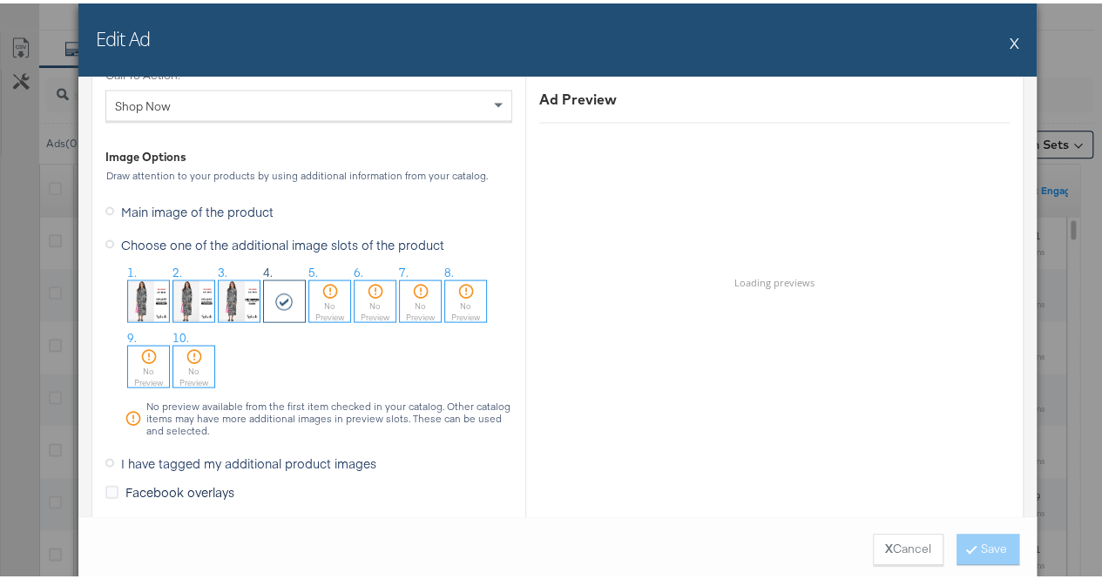
scroll to position [1699, 0]
click at [129, 289] on img at bounding box center [148, 294] width 41 height 41
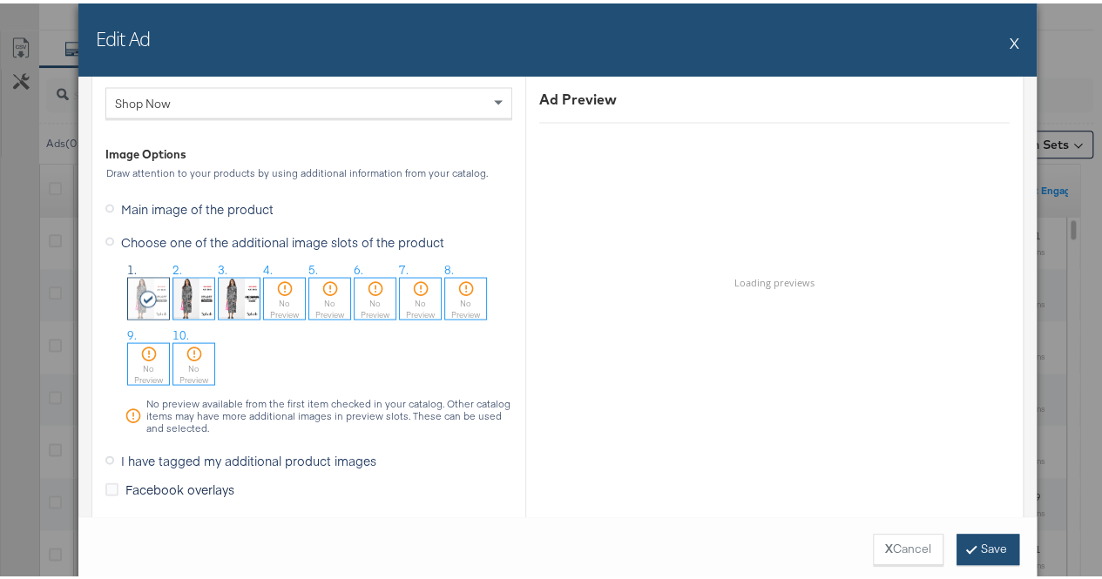
click at [969, 548] on icon at bounding box center [971, 545] width 5 height 10
